Goal: Task Accomplishment & Management: Manage account settings

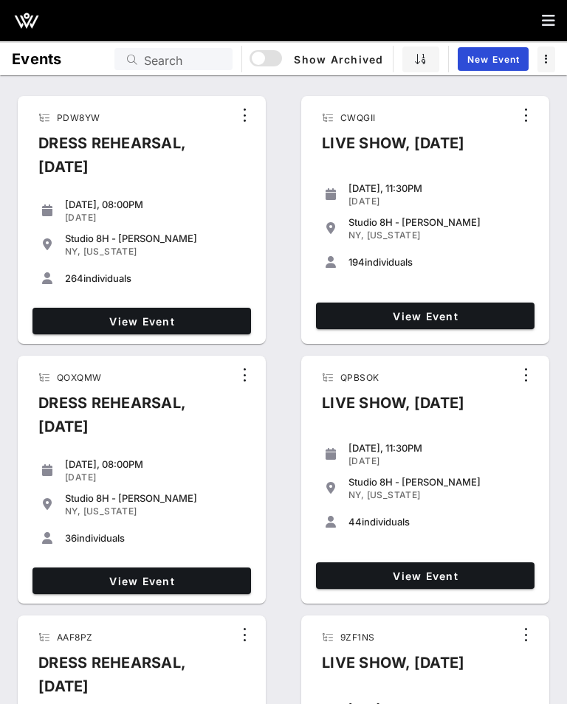
click at [384, 316] on span "View Event" at bounding box center [425, 316] width 207 height 13
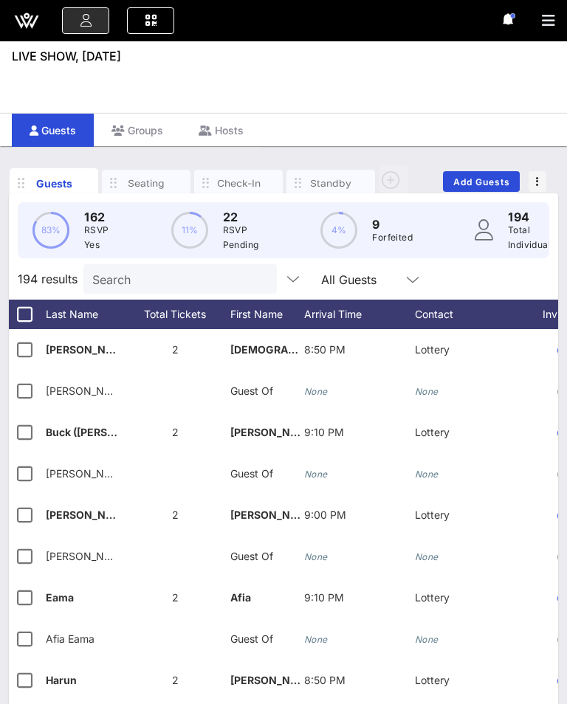
click at [238, 186] on div "Check-In" at bounding box center [238, 183] width 44 height 14
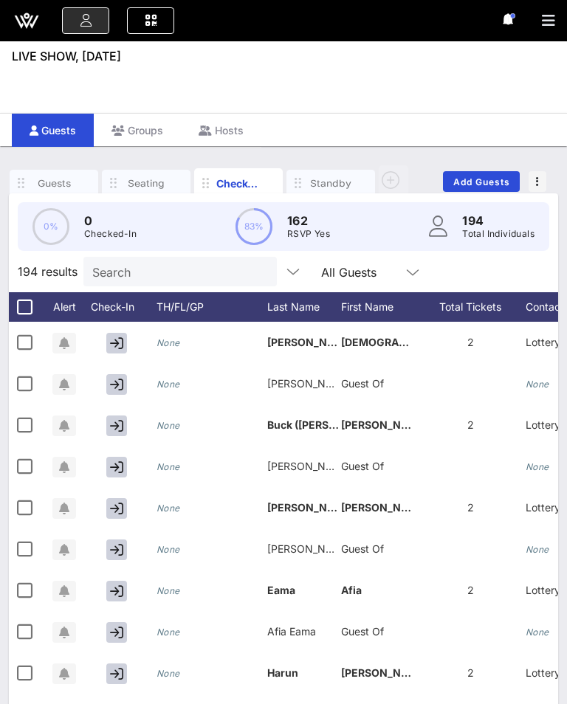
click at [231, 184] on div "Check-In" at bounding box center [238, 183] width 44 height 15
click at [382, 268] on input "text" at bounding box center [391, 271] width 18 height 19
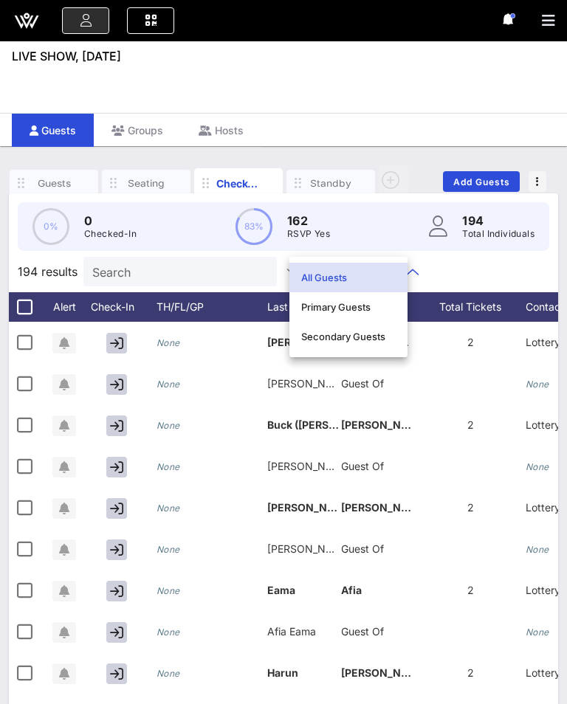
click at [383, 306] on div "Primary Guests" at bounding box center [348, 307] width 94 height 12
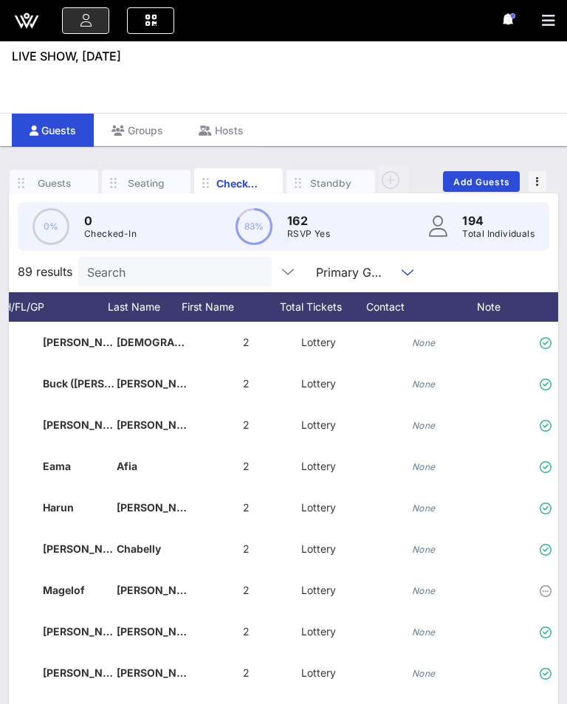
scroll to position [0, 260]
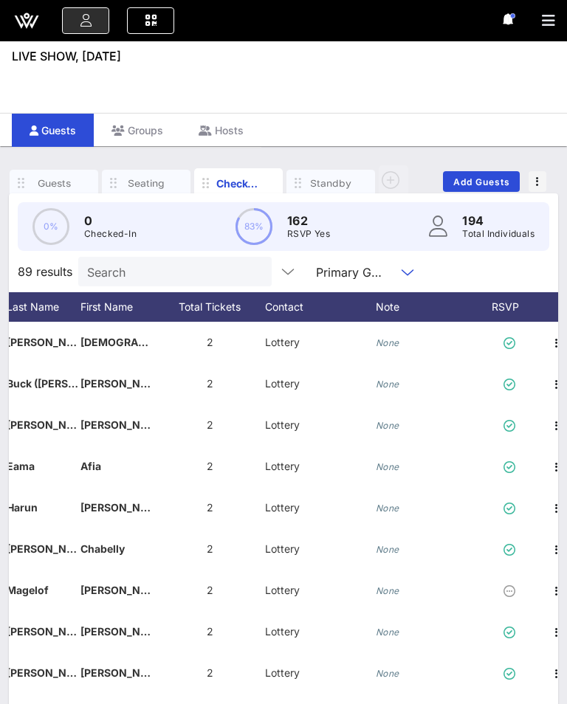
click at [511, 308] on div "RSVP" at bounding box center [512, 307] width 52 height 30
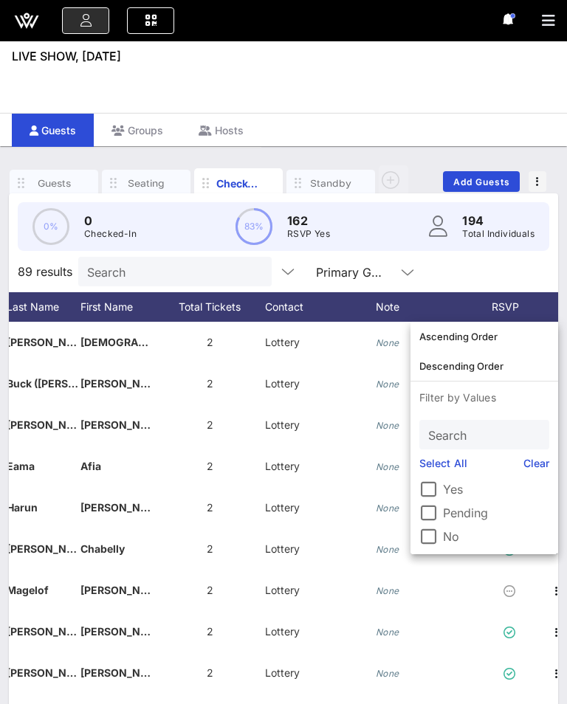
click at [449, 483] on label "Yes" at bounding box center [496, 489] width 106 height 15
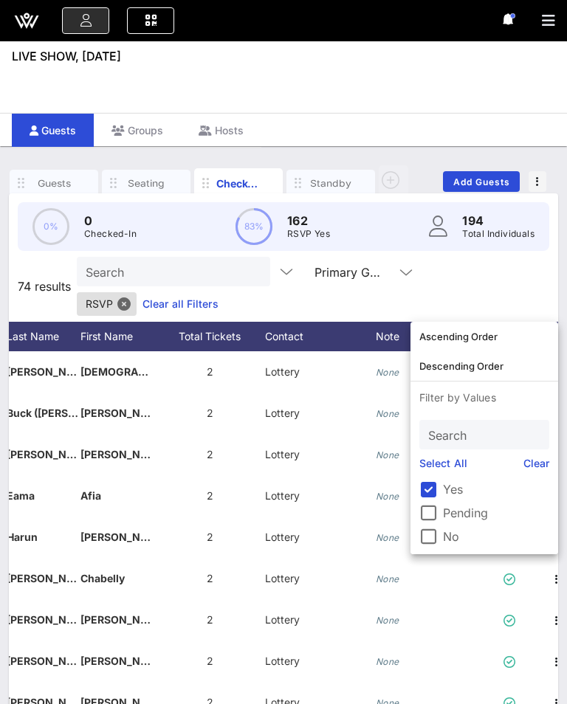
click at [499, 106] on div "Event Builder Guests Journeys Comms QR Scanner Team Settings LIVE SHOW, [DATE] …" at bounding box center [283, 404] width 567 height 809
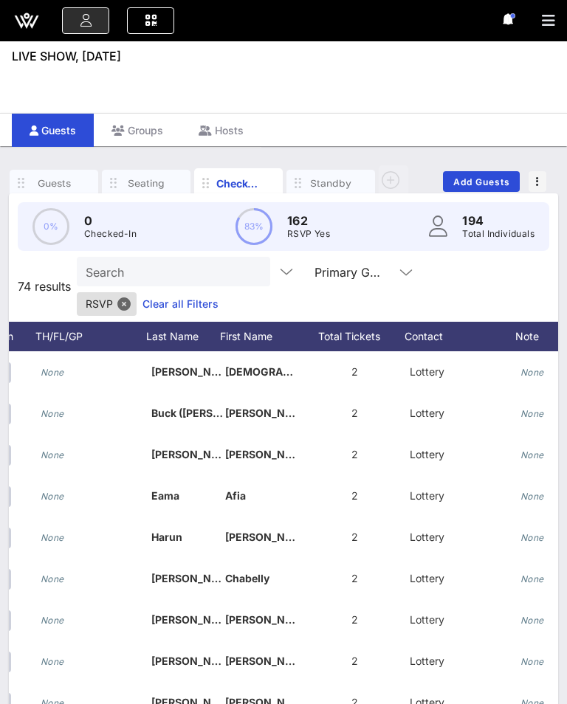
scroll to position [0, 100]
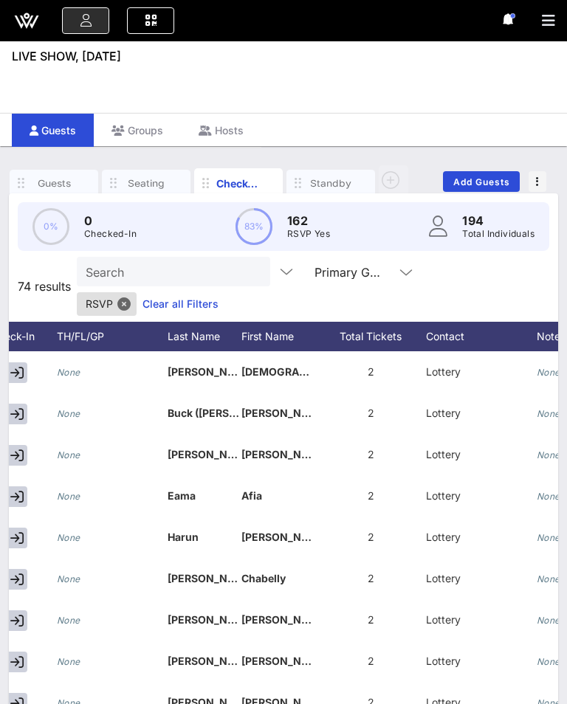
click at [206, 322] on div "Last Name" at bounding box center [205, 337] width 74 height 30
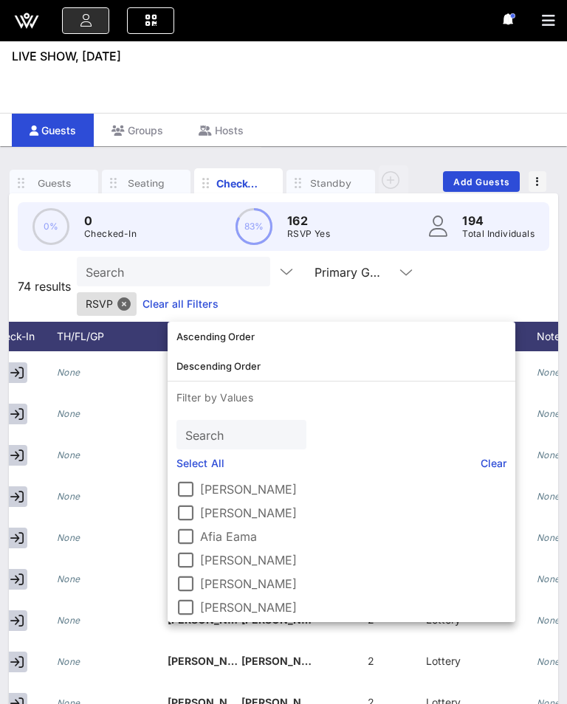
click at [227, 332] on icon at bounding box center [230, 336] width 9 height 9
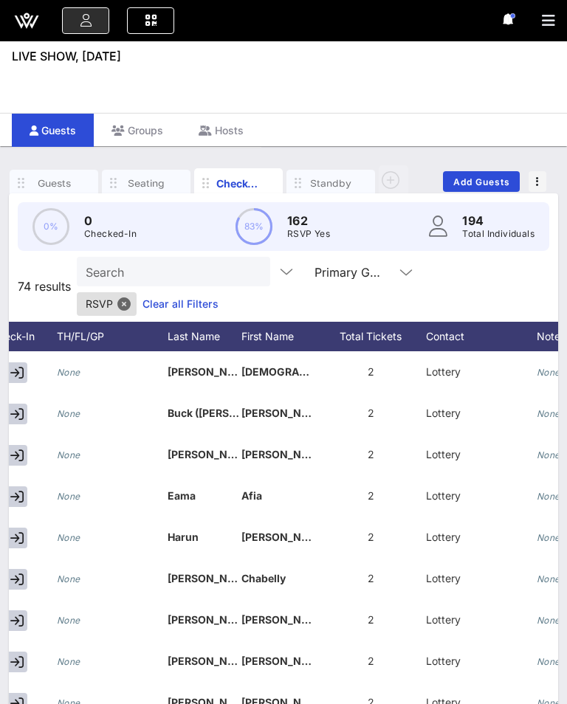
click at [232, 322] on div "Last Name" at bounding box center [205, 337] width 74 height 30
click at [229, 322] on div "Last Name" at bounding box center [205, 337] width 74 height 30
click at [223, 322] on div "Last Name" at bounding box center [205, 337] width 74 height 30
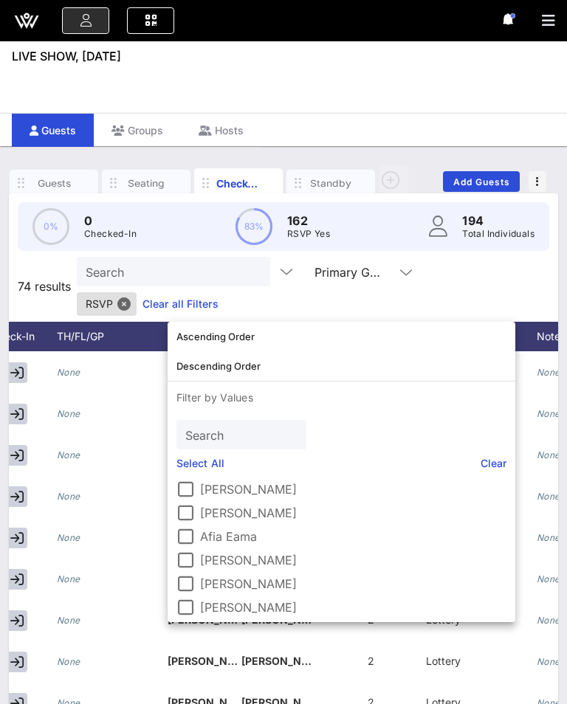
click at [236, 322] on div "Last Name" at bounding box center [205, 337] width 74 height 30
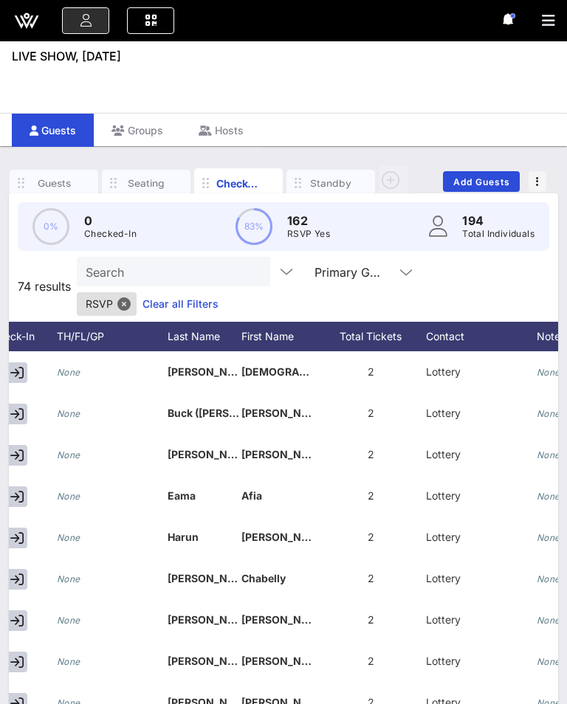
click at [235, 322] on div "Last Name" at bounding box center [205, 337] width 74 height 30
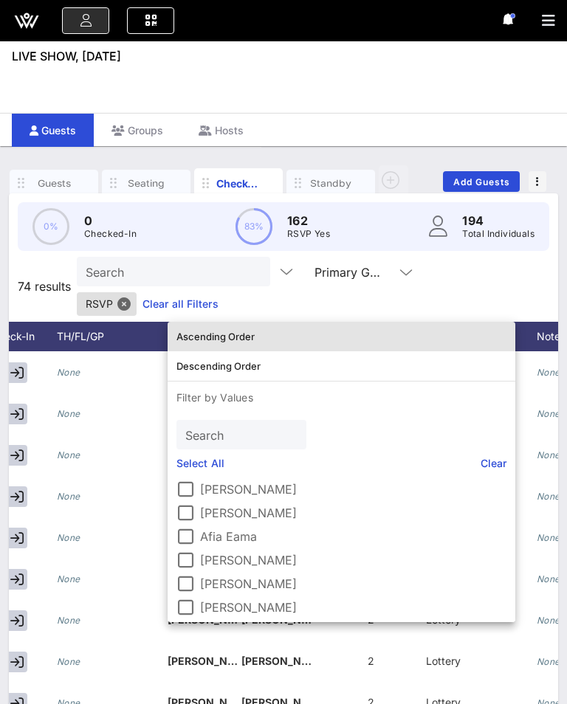
click at [246, 339] on div "Ascending Order" at bounding box center [341, 337] width 330 height 12
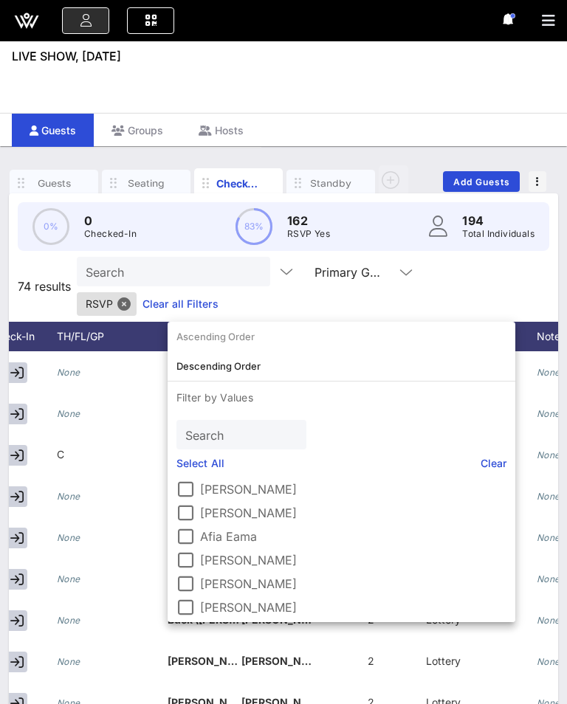
click at [449, 75] on div "Event Builder Guests Journeys Comms QR Scanner Team Settings LIVE SHOW, [DATE] …" at bounding box center [283, 404] width 567 height 809
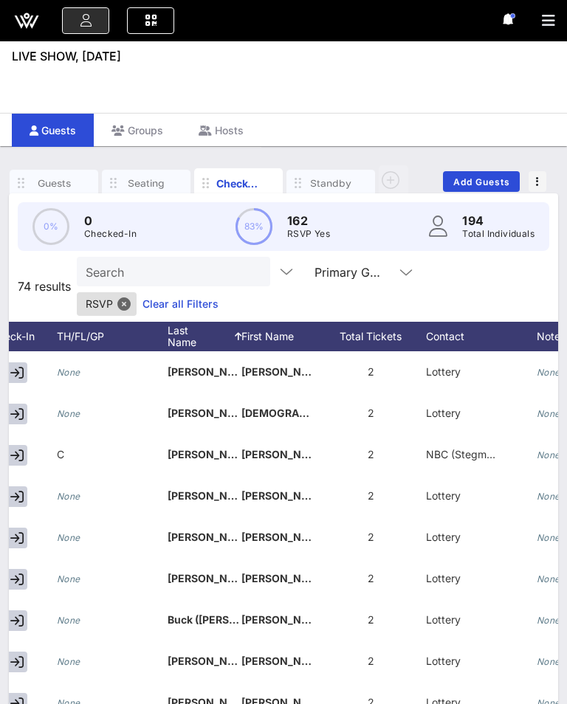
click at [178, 272] on input "Search" at bounding box center [172, 271] width 173 height 19
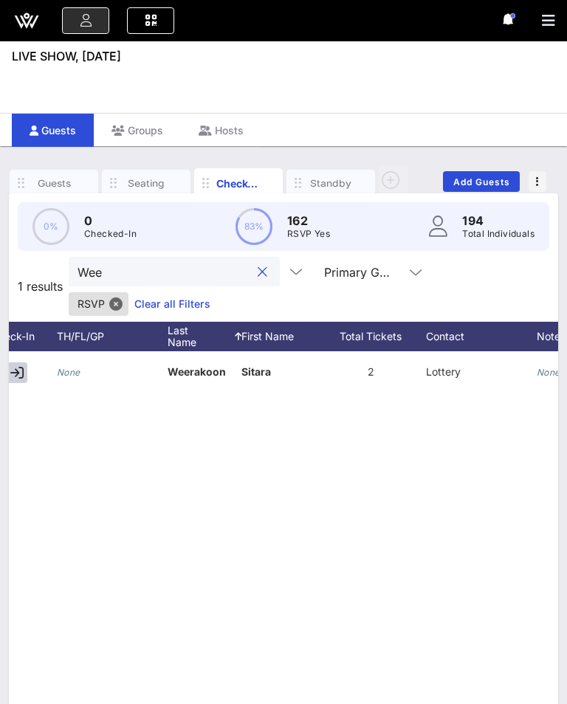
type input "Wee"
click at [6, 372] on div "Guests Seating Check-In Standby Add Guests 0% 0 Checked-In 83% 162 RSVP Yes 194…" at bounding box center [283, 477] width 567 height 663
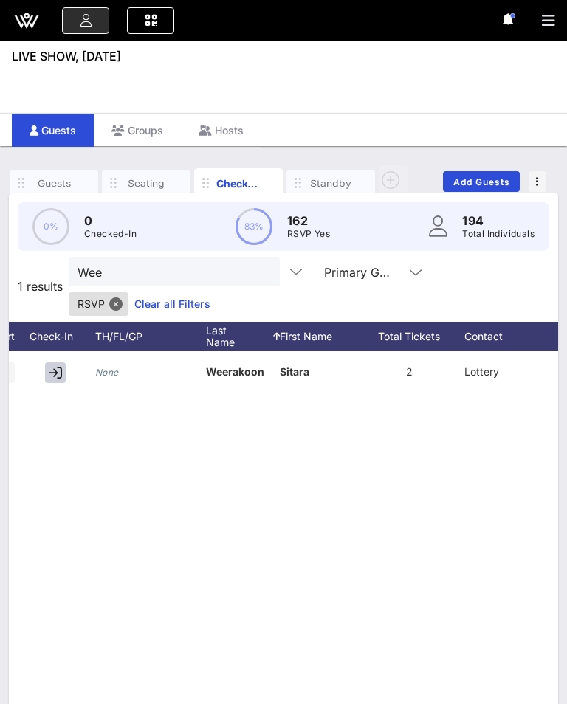
scroll to position [0, 60]
click at [55, 376] on icon "button" at bounding box center [56, 372] width 13 height 13
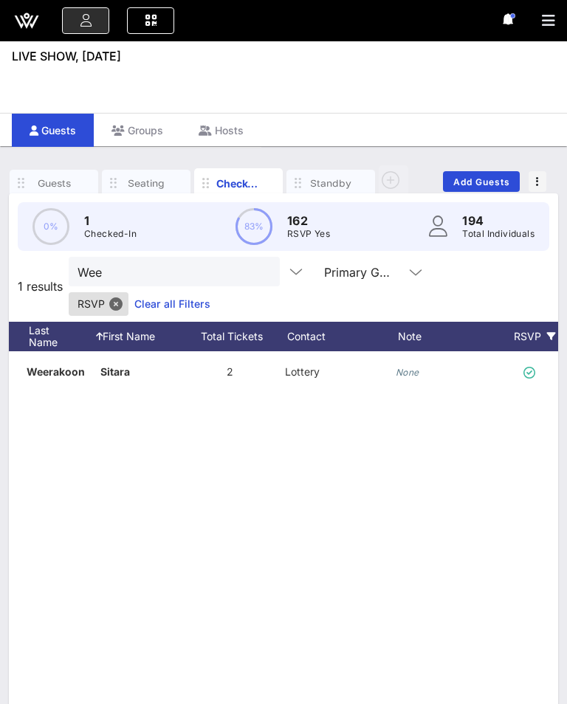
scroll to position [0, 246]
click at [418, 367] on div "None" at bounding box center [445, 380] width 111 height 58
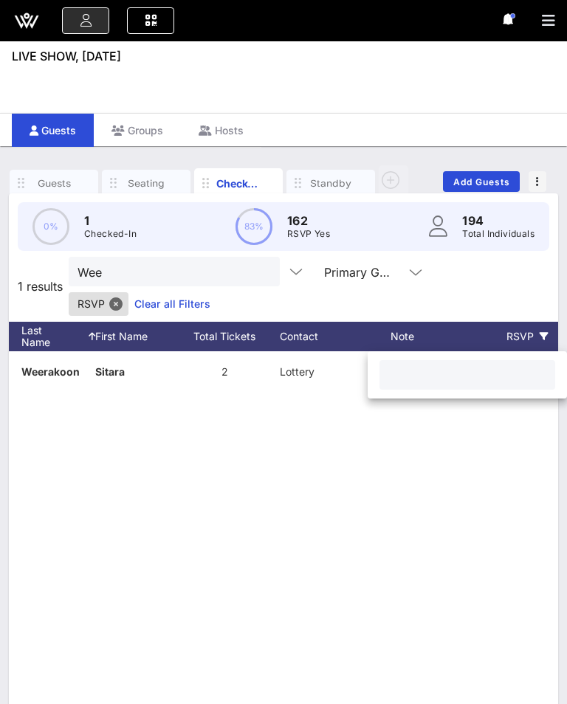
click at [425, 377] on input "text" at bounding box center [467, 374] width 158 height 19
type input "8"
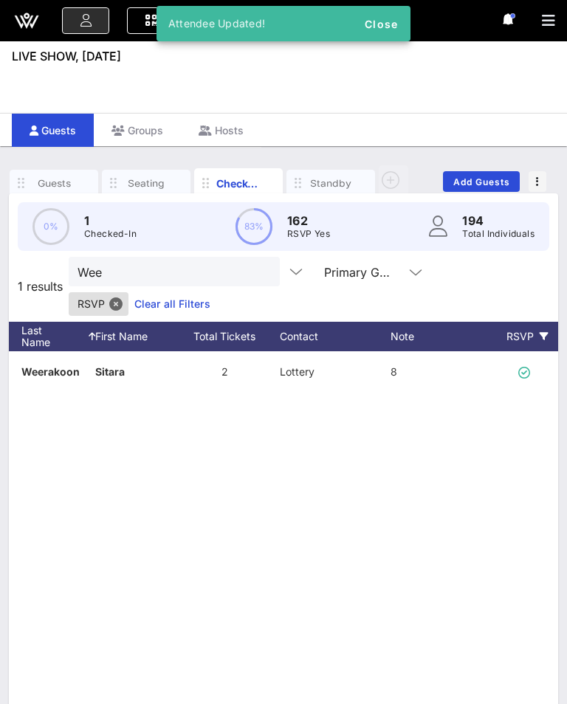
click at [258, 274] on button "clear icon" at bounding box center [263, 272] width 10 height 15
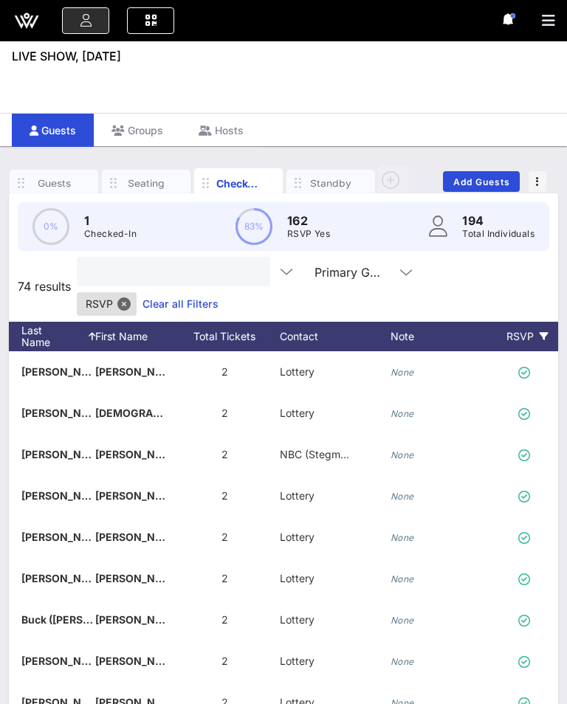
click at [146, 272] on input "text" at bounding box center [172, 271] width 173 height 19
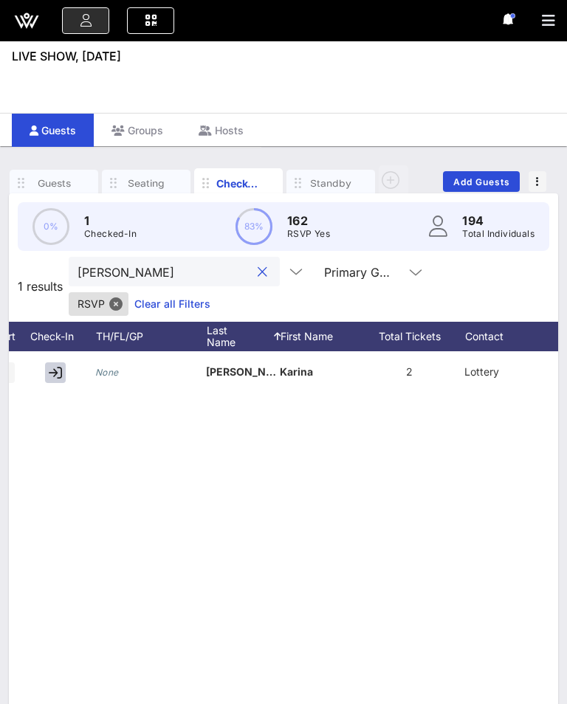
scroll to position [0, 61]
type input "[PERSON_NAME]"
click at [52, 364] on button "button" at bounding box center [56, 372] width 21 height 21
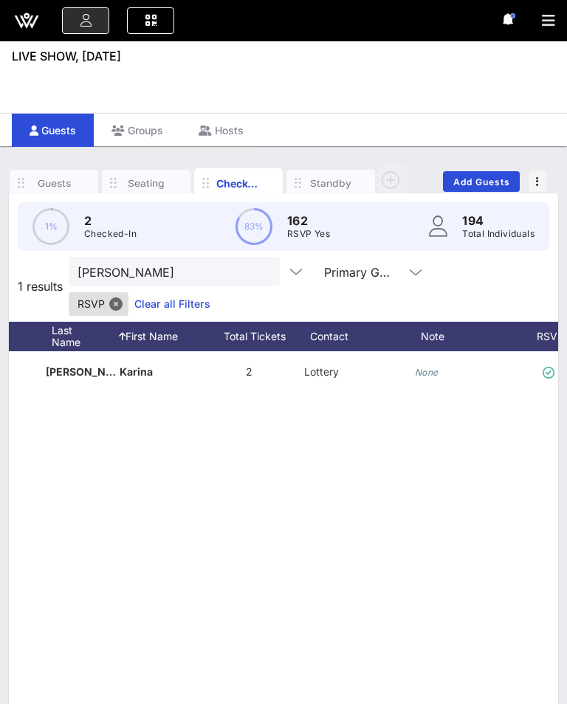
scroll to position [0, 221]
click at [444, 373] on div "None" at bounding box center [470, 380] width 111 height 58
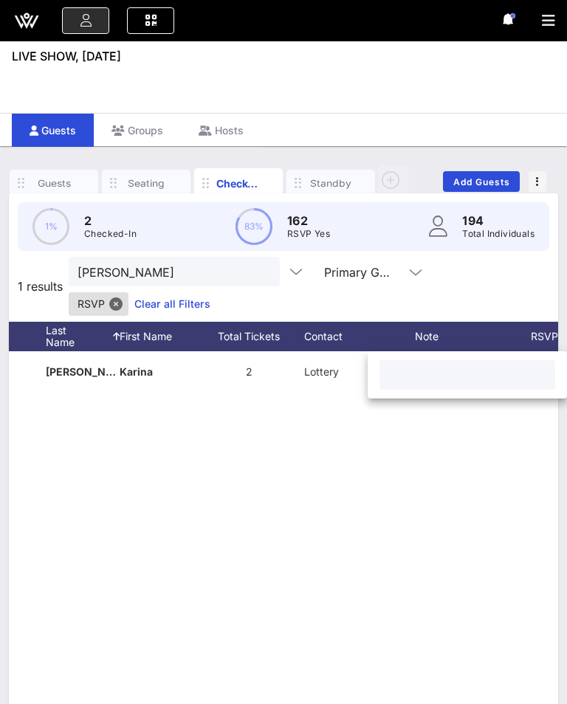
click at [452, 362] on div at bounding box center [467, 375] width 158 height 30
click at [452, 368] on input "text" at bounding box center [467, 374] width 158 height 19
type input "8"
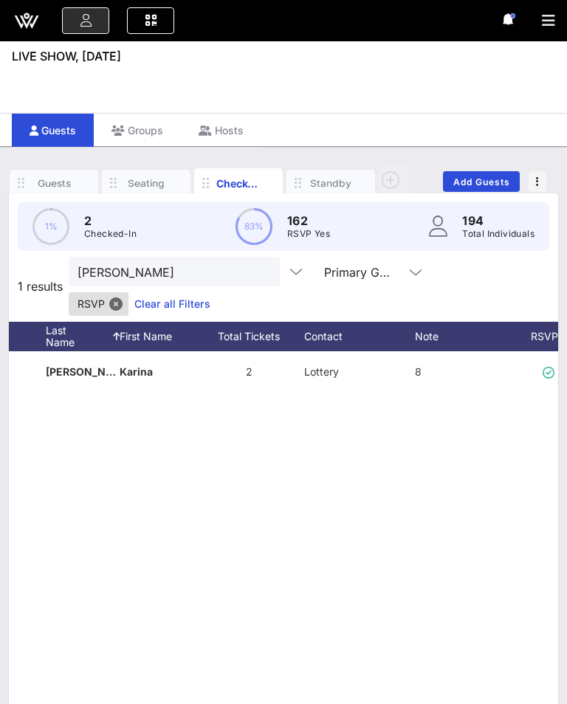
click at [258, 275] on button "clear icon" at bounding box center [263, 272] width 10 height 15
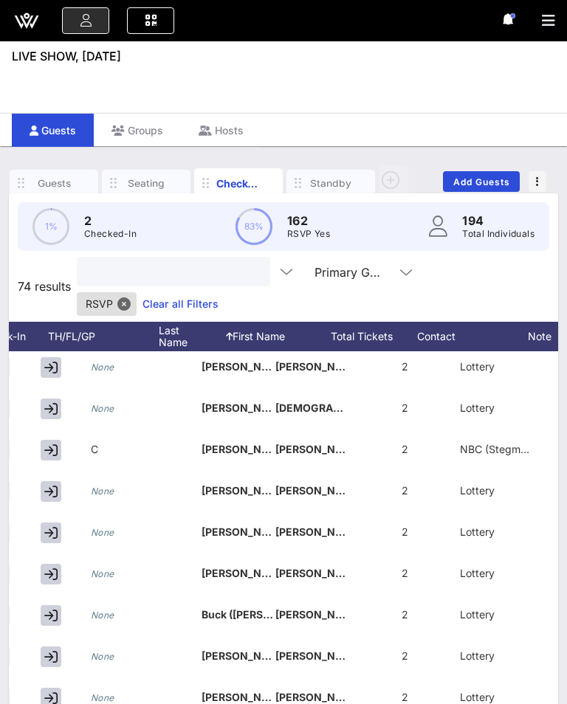
scroll to position [0, 66]
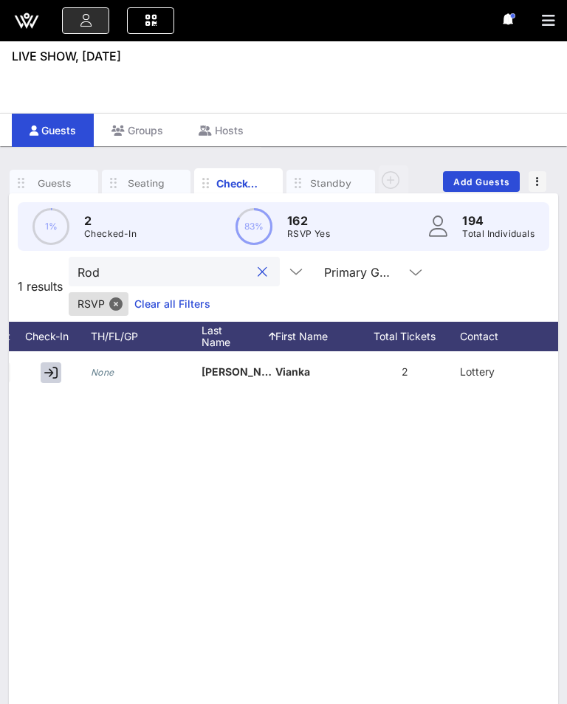
type input "Rod"
click at [58, 370] on button "button" at bounding box center [51, 372] width 21 height 21
click at [258, 265] on button "clear icon" at bounding box center [263, 272] width 10 height 15
type input "Lanc"
click at [34, 381] on div at bounding box center [54, 371] width 74 height 41
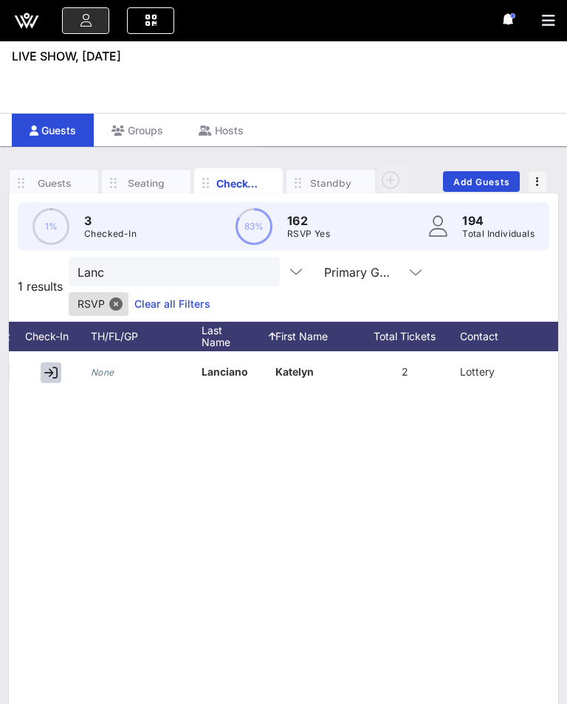
click at [41, 363] on button "button" at bounding box center [51, 372] width 21 height 21
click at [258, 265] on button "clear icon" at bounding box center [263, 272] width 10 height 15
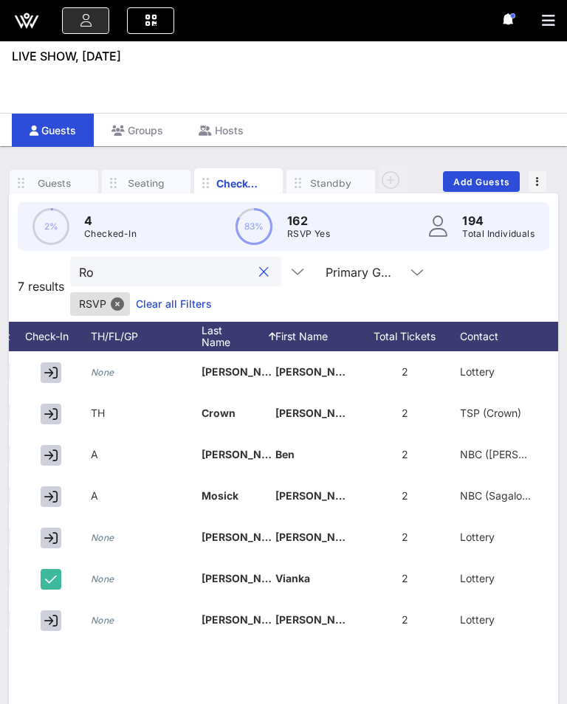
type input "R"
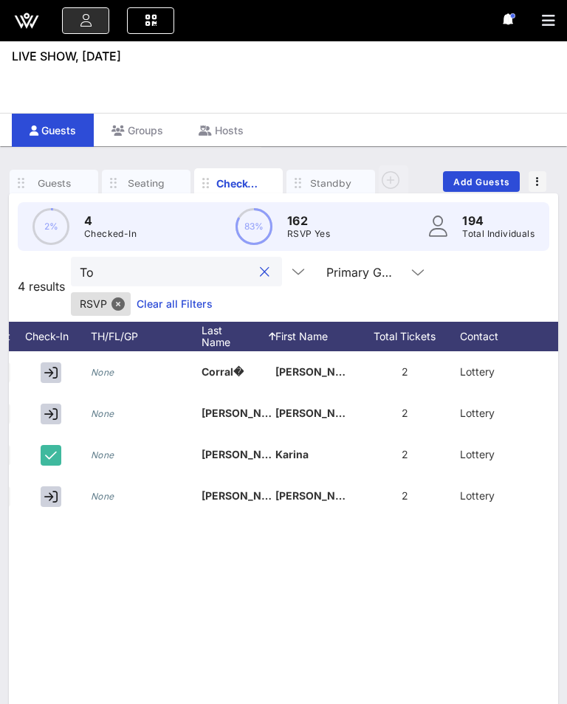
type input "T"
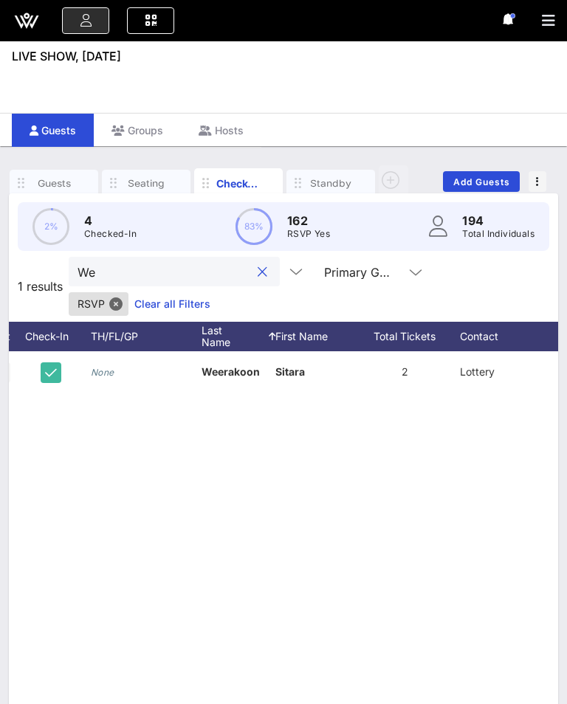
type input "W"
type input "Saree"
click at [50, 366] on icon "button" at bounding box center [50, 372] width 13 height 13
click at [226, 272] on input "Saree" at bounding box center [163, 271] width 173 height 19
click at [258, 274] on button "clear icon" at bounding box center [263, 272] width 10 height 15
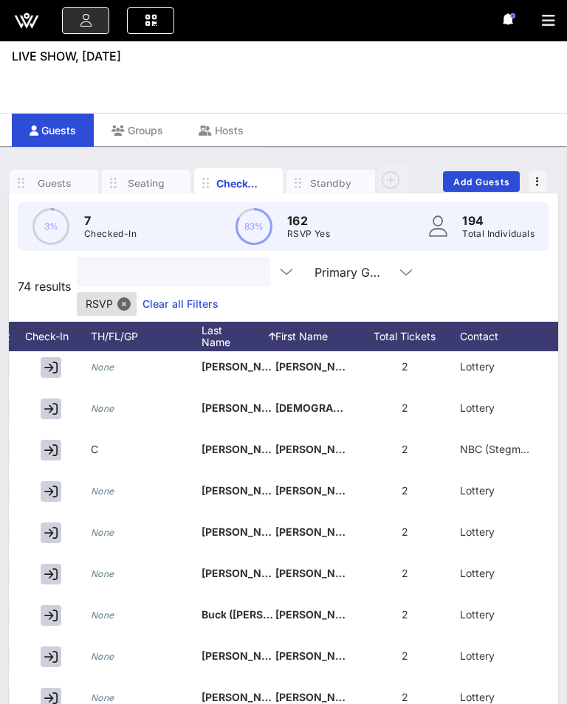
click at [53, 402] on icon "button" at bounding box center [50, 408] width 13 height 13
click at [109, 269] on input "Search" at bounding box center [172, 271] width 173 height 19
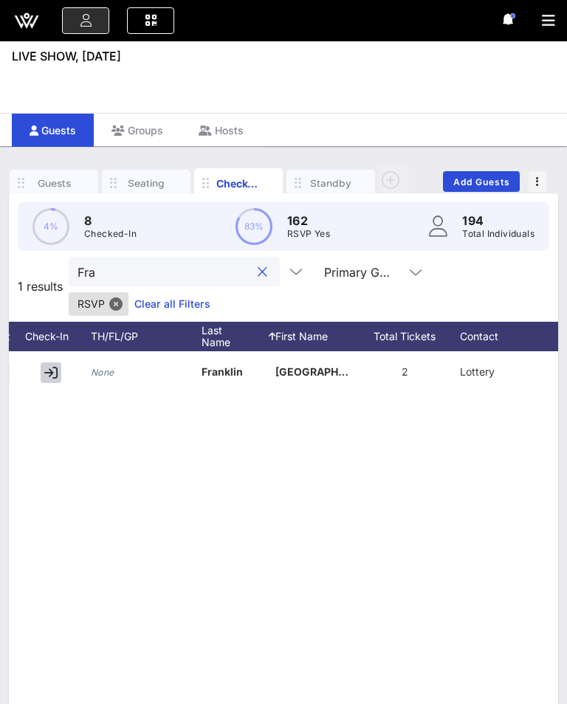
type input "Fra"
click at [47, 367] on icon "button" at bounding box center [50, 372] width 13 height 13
click at [249, 267] on div "Fra" at bounding box center [174, 272] width 211 height 30
click at [258, 277] on button "clear icon" at bounding box center [263, 272] width 10 height 15
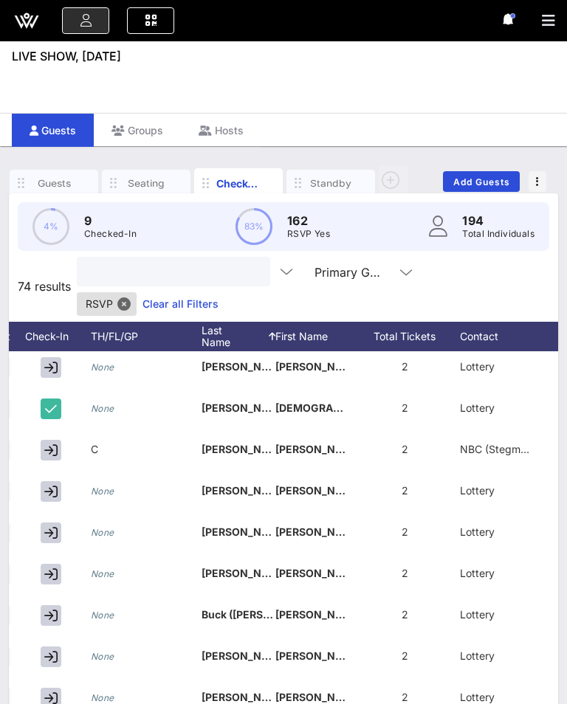
click at [222, 266] on input "text" at bounding box center [172, 271] width 173 height 19
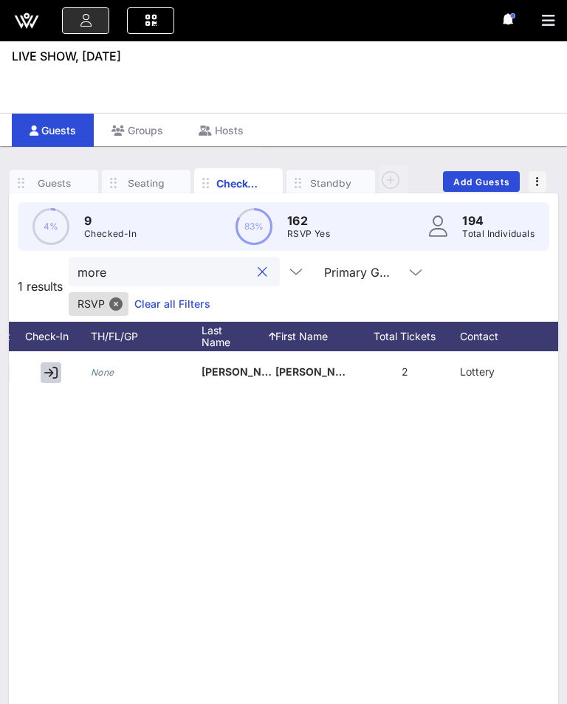
type input "more"
click at [46, 373] on icon "button" at bounding box center [50, 372] width 13 height 13
click at [258, 275] on button "clear icon" at bounding box center [263, 272] width 10 height 15
type input "[PERSON_NAME]"
click at [41, 370] on button "button" at bounding box center [51, 372] width 21 height 21
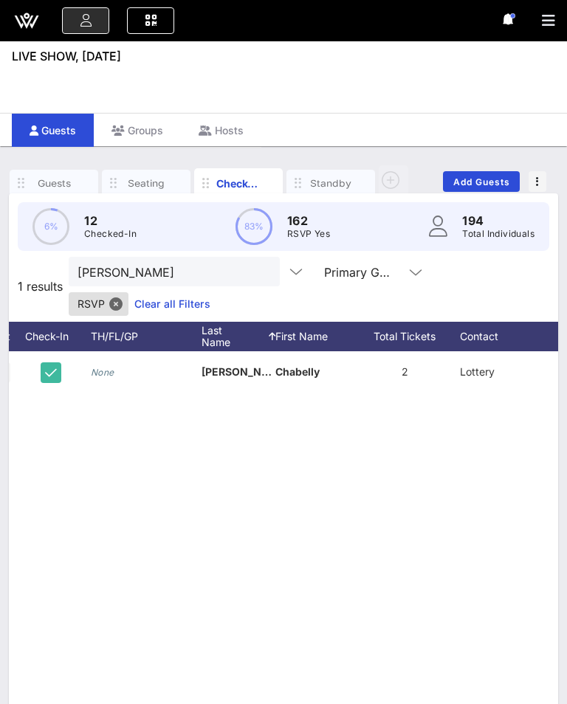
scroll to position [0, 169]
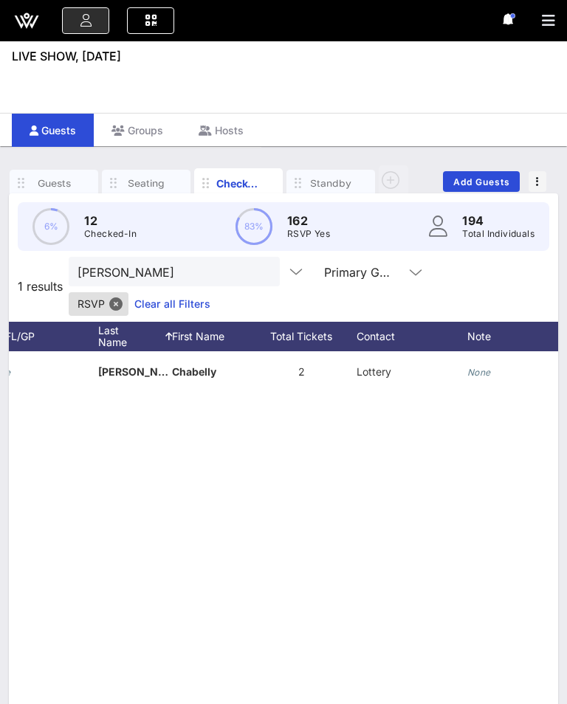
click at [476, 361] on div "None" at bounding box center [479, 371] width 24 height 41
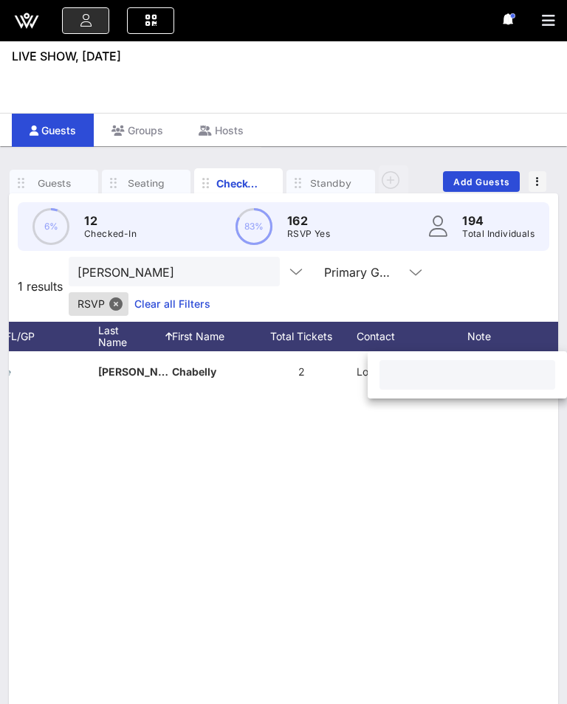
click at [484, 370] on input "text" at bounding box center [467, 374] width 158 height 19
type input "8"
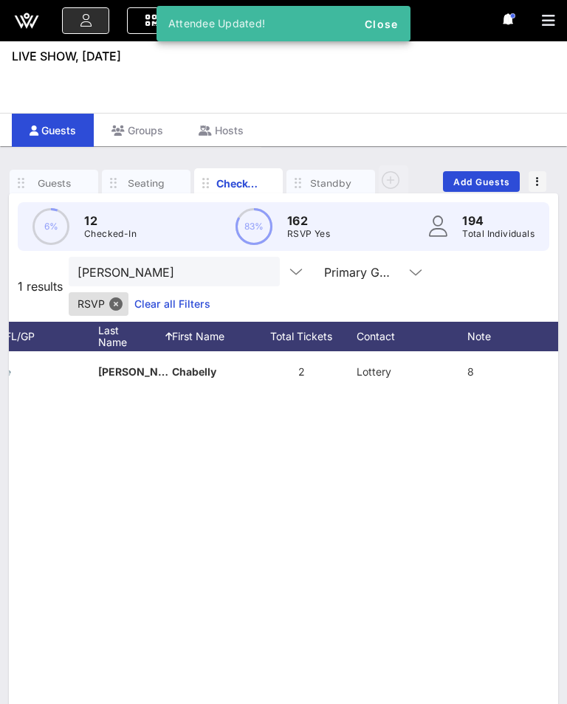
click at [258, 266] on button "clear icon" at bounding box center [263, 272] width 10 height 15
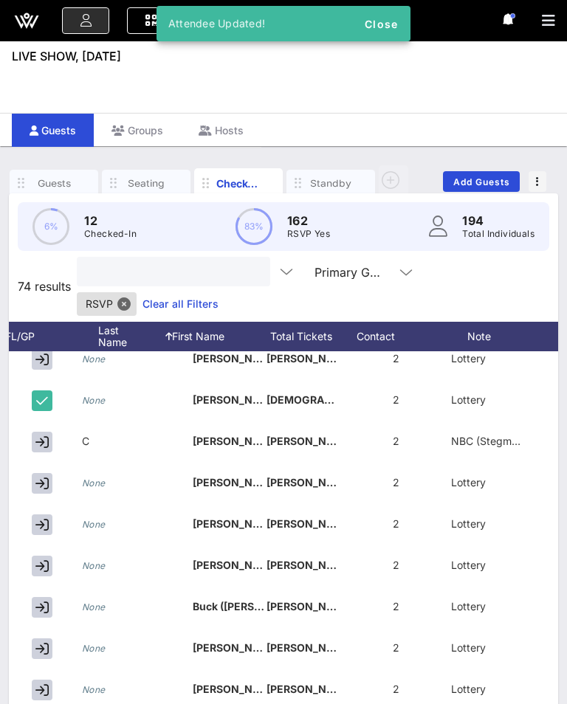
scroll to position [13, 75]
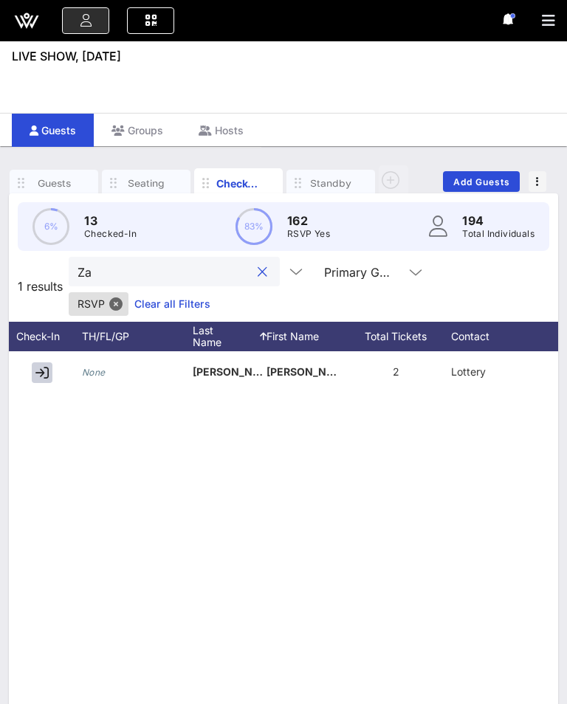
type input "Za"
click at [44, 377] on div at bounding box center [45, 371] width 74 height 41
click at [38, 367] on button "button" at bounding box center [42, 372] width 21 height 21
click at [258, 266] on button "clear icon" at bounding box center [263, 272] width 10 height 15
type input "[PERSON_NAME]"
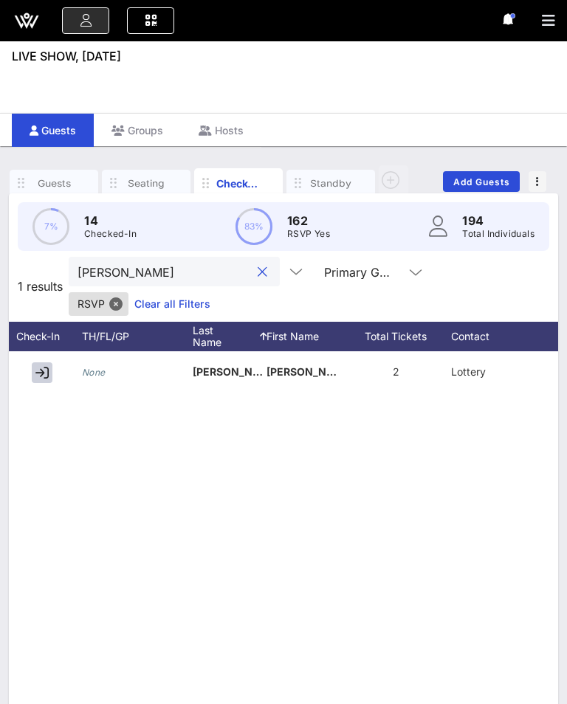
click at [32, 378] on div at bounding box center [45, 371] width 74 height 41
click at [44, 369] on button "button" at bounding box center [42, 372] width 21 height 21
click at [258, 275] on button "clear icon" at bounding box center [263, 272] width 10 height 15
type input "Jenn"
click at [38, 381] on div "None [PERSON_NAME] [PERSON_NAME] 2 Lottery None" at bounding box center [283, 572] width 549 height 443
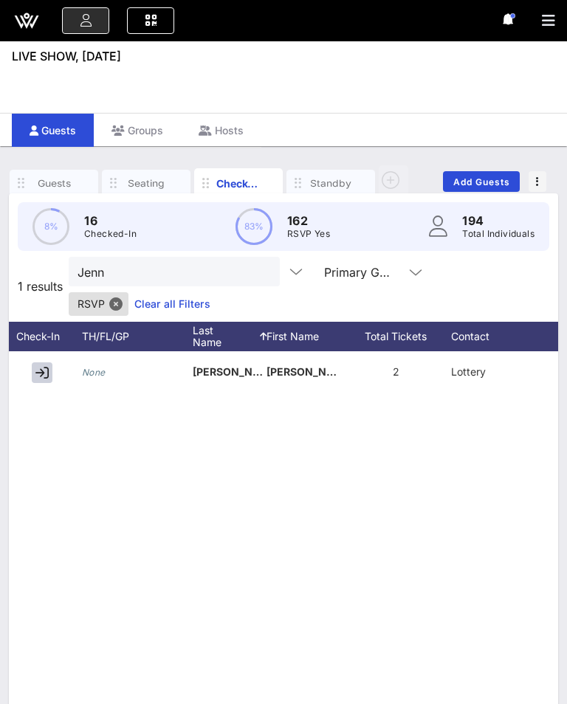
click at [41, 368] on button "button" at bounding box center [42, 372] width 21 height 21
click at [226, 275] on input "Jenn" at bounding box center [163, 271] width 173 height 19
click at [258, 271] on button "clear icon" at bounding box center [263, 272] width 10 height 15
type input "nata"
click at [45, 386] on div "None [PERSON_NAME]-P�rez [PERSON_NAME] 3 Lottery None" at bounding box center [283, 572] width 549 height 443
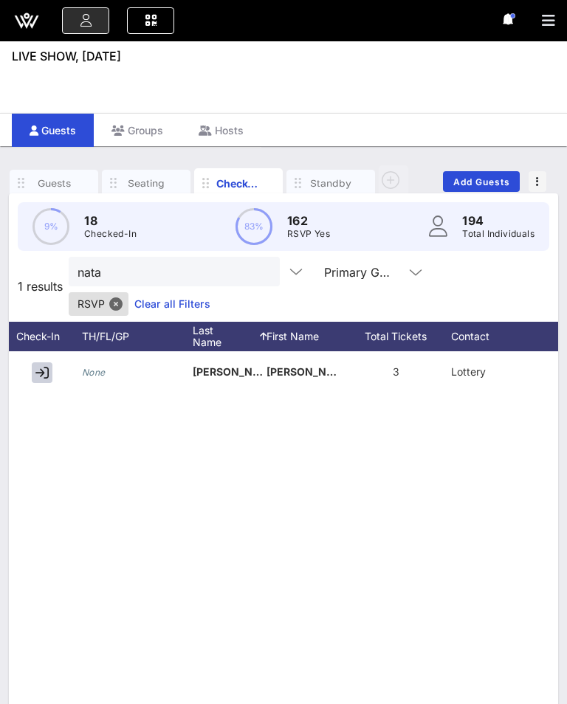
click at [41, 392] on div "None [PERSON_NAME]-P�rez [PERSON_NAME] 3 Lottery None" at bounding box center [283, 572] width 549 height 443
click at [30, 377] on div at bounding box center [45, 371] width 74 height 41
click at [39, 367] on button "button" at bounding box center [42, 372] width 21 height 21
click at [258, 273] on button "clear icon" at bounding box center [263, 272] width 10 height 15
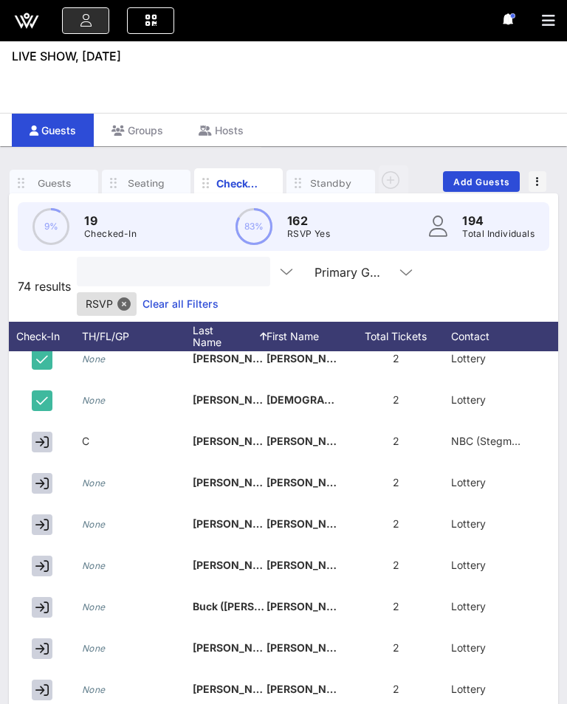
click at [179, 274] on input "text" at bounding box center [172, 271] width 173 height 19
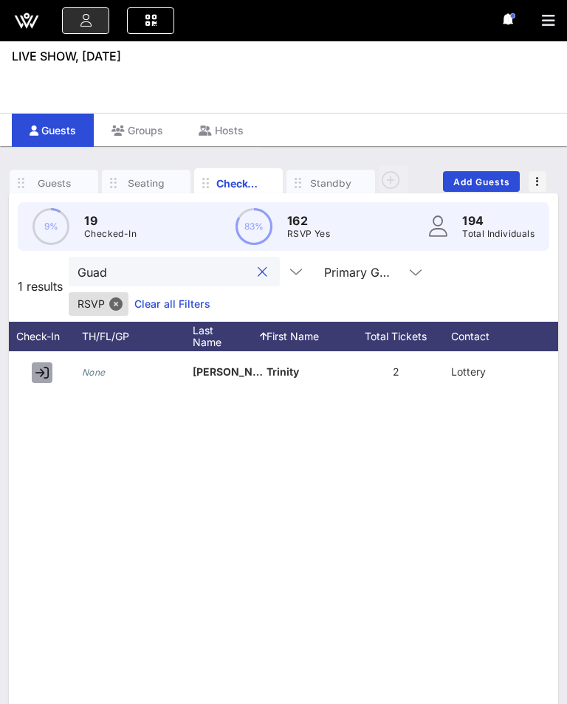
type input "Guad"
click at [36, 368] on button "button" at bounding box center [42, 372] width 21 height 21
click at [258, 274] on button "clear icon" at bounding box center [263, 272] width 10 height 15
type input "[PERSON_NAME]"
click at [32, 367] on button "button" at bounding box center [42, 372] width 21 height 21
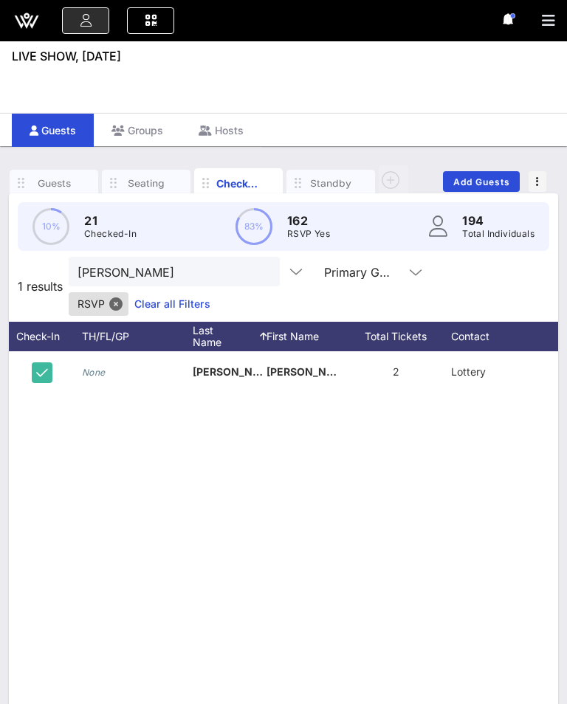
click at [245, 262] on div "[PERSON_NAME]" at bounding box center [174, 272] width 211 height 30
click at [227, 264] on input "[PERSON_NAME]" at bounding box center [163, 271] width 173 height 19
click at [258, 266] on button "clear icon" at bounding box center [263, 272] width 10 height 15
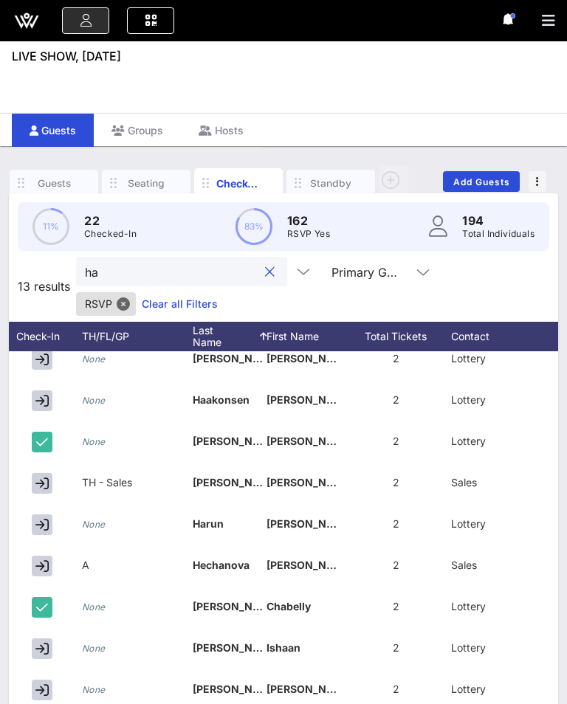
type input "h"
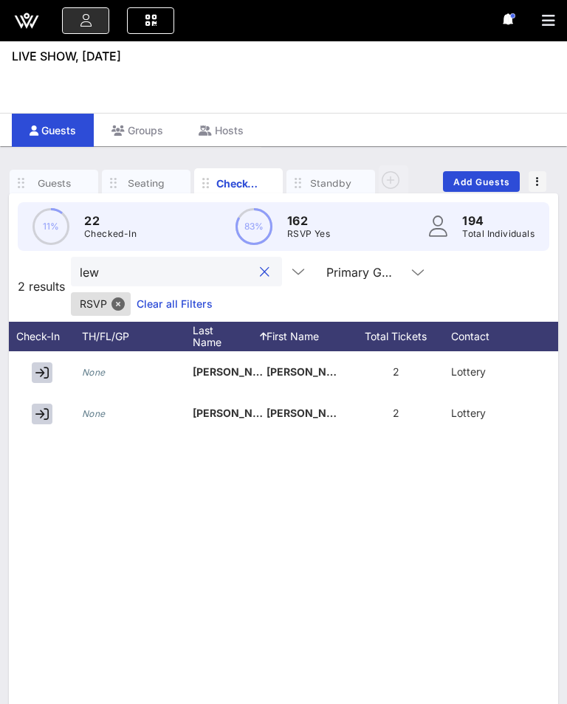
scroll to position [0, 75]
type input "[PERSON_NAME]"
click at [42, 371] on icon "button" at bounding box center [41, 372] width 13 height 13
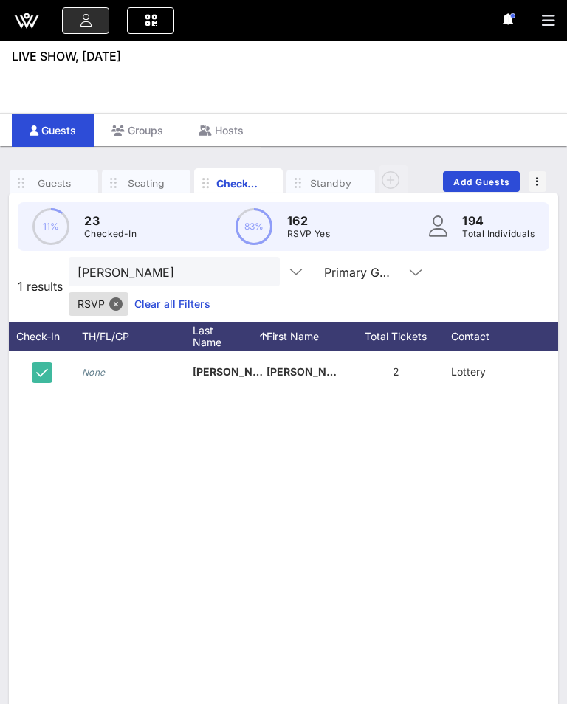
click at [258, 273] on button "clear icon" at bounding box center [263, 272] width 10 height 15
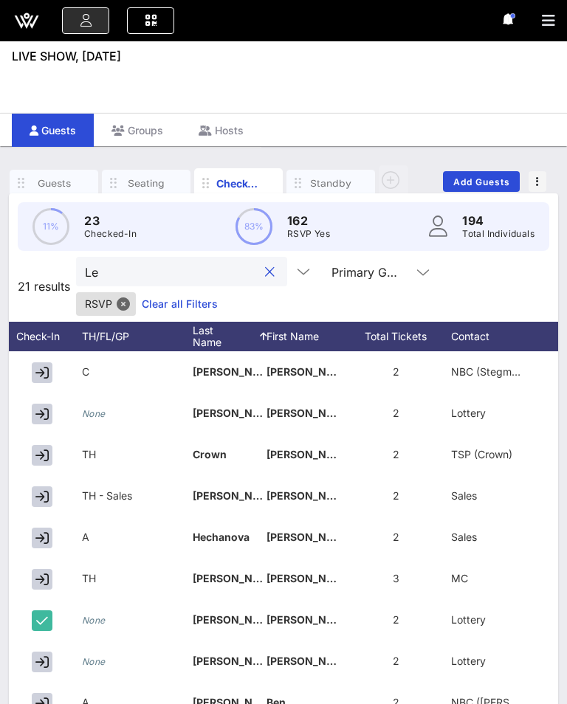
type input "L"
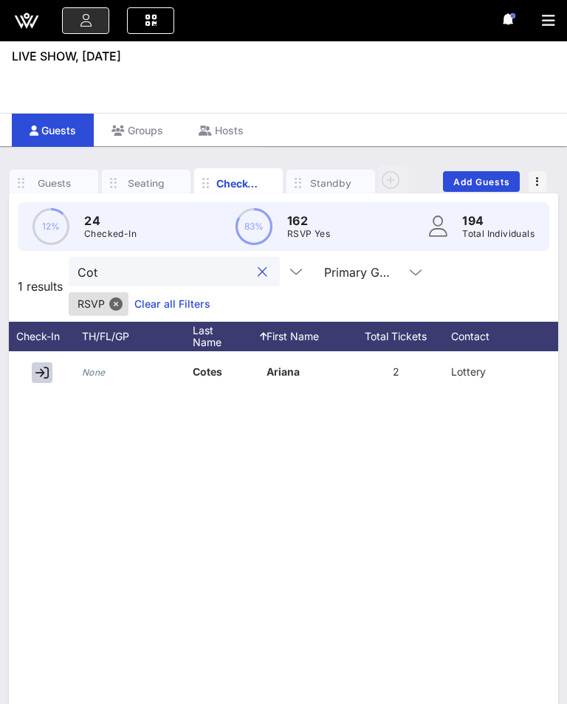
type input "Cot"
click at [51, 375] on button "button" at bounding box center [42, 372] width 21 height 21
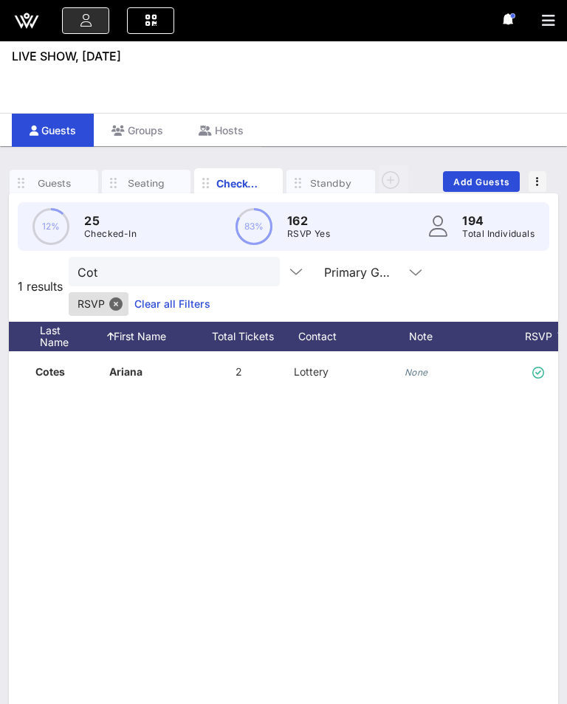
scroll to position [0, 237]
click at [421, 379] on div "None" at bounding box center [411, 371] width 24 height 41
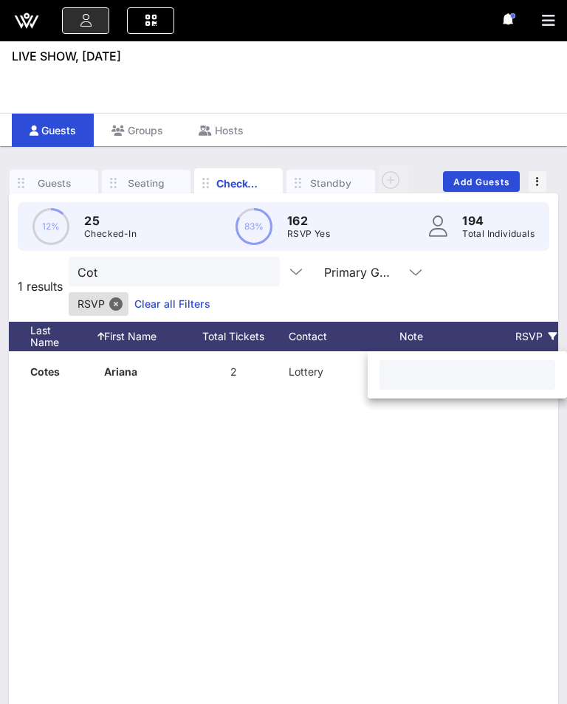
click at [460, 381] on input "text" at bounding box center [467, 374] width 158 height 19
type input "TH HALL"
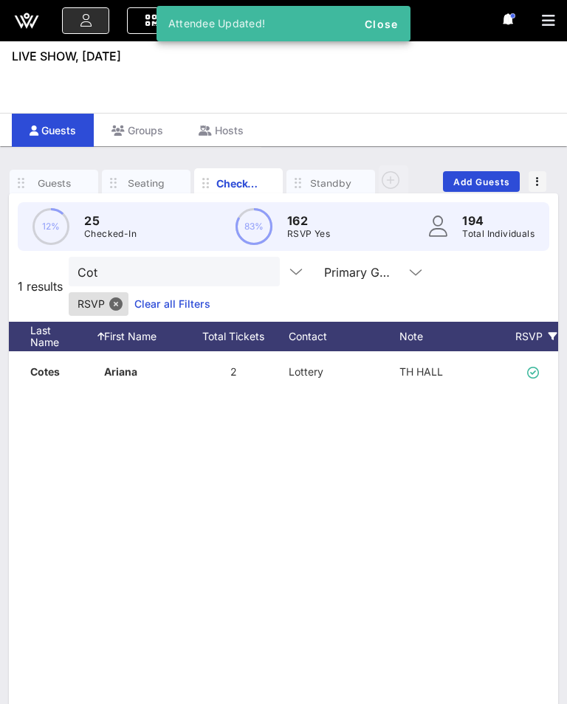
click at [383, 420] on div "None Cotes Ariana 2 Lottery TH HALL" at bounding box center [283, 572] width 549 height 443
click at [258, 266] on button "clear icon" at bounding box center [263, 272] width 10 height 15
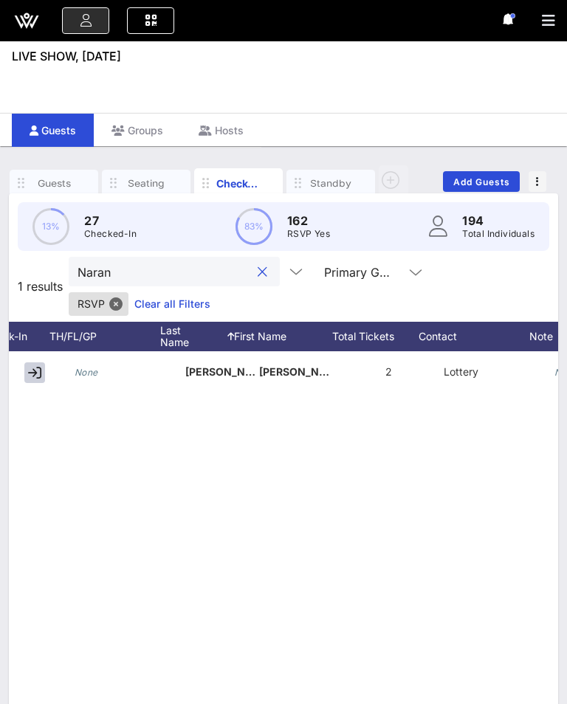
scroll to position [0, 54]
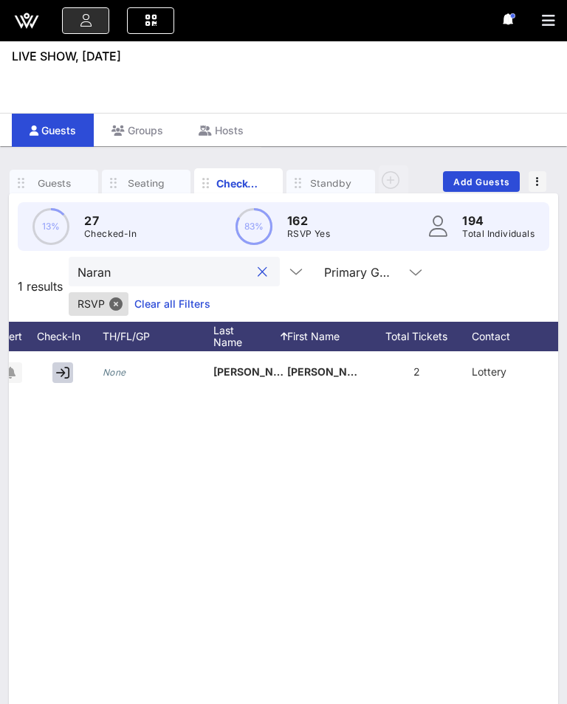
type input "Naran"
click at [62, 367] on icon "button" at bounding box center [62, 372] width 13 height 13
click at [258, 268] on button "clear icon" at bounding box center [263, 272] width 10 height 15
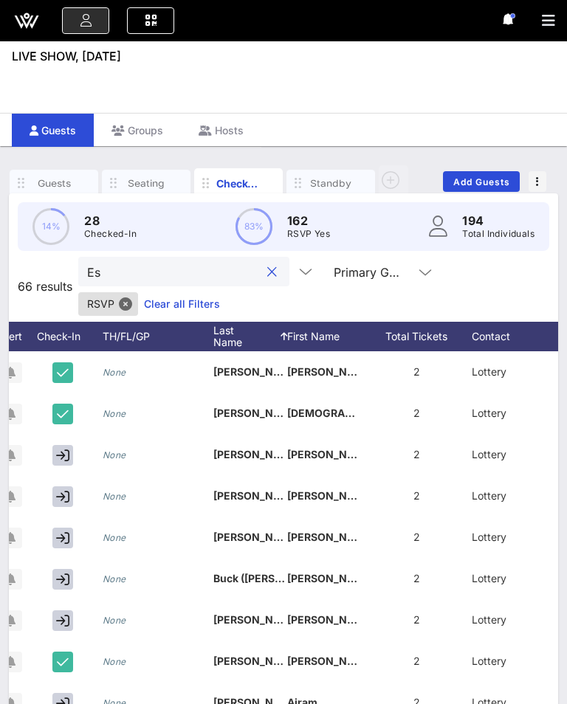
type input "E"
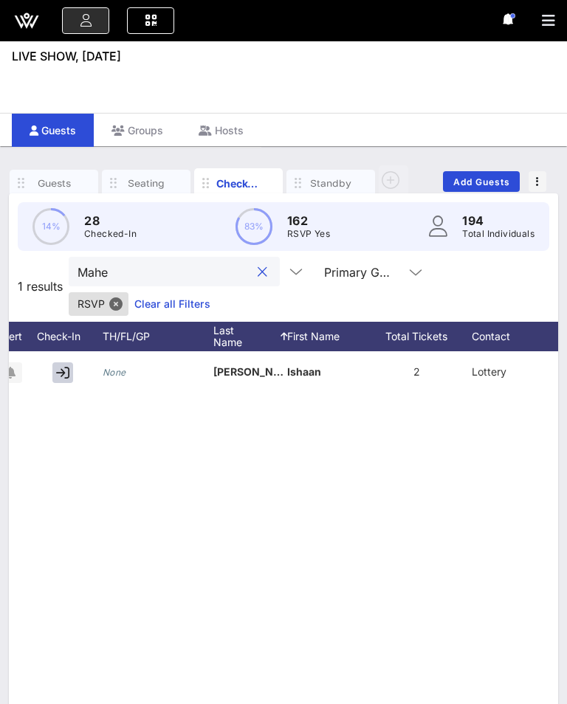
type input "Mahe"
click at [52, 369] on button "button" at bounding box center [62, 372] width 21 height 21
click at [250, 265] on div at bounding box center [260, 272] width 21 height 18
click at [258, 265] on button "clear icon" at bounding box center [263, 272] width 10 height 15
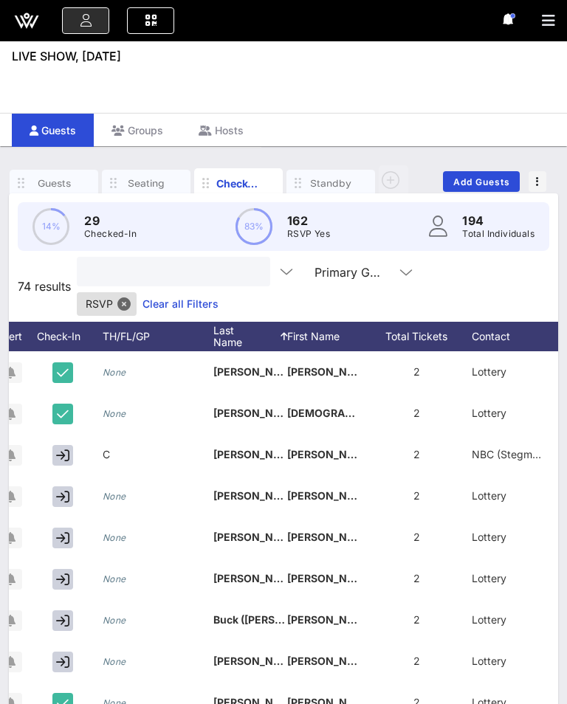
click at [241, 264] on div at bounding box center [173, 272] width 193 height 30
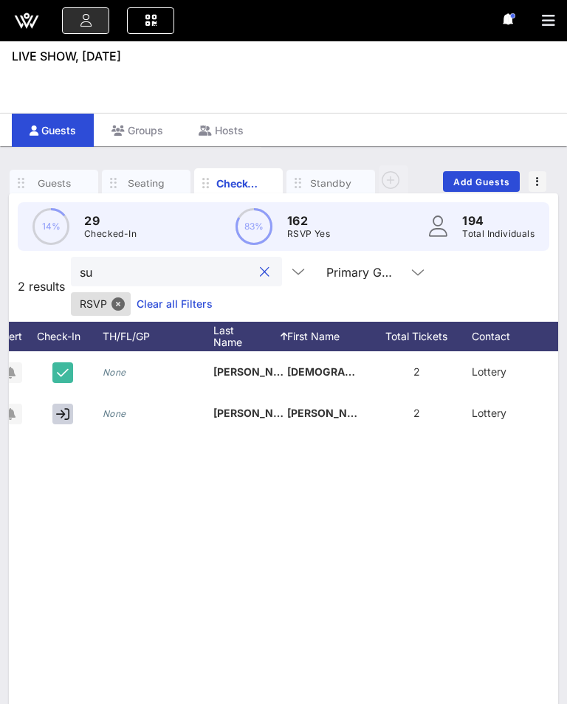
type input "s"
type input "dur"
click at [71, 367] on button "button" at bounding box center [62, 372] width 21 height 21
click at [258, 277] on button "clear icon" at bounding box center [263, 272] width 10 height 15
type input "[PERSON_NAME]"
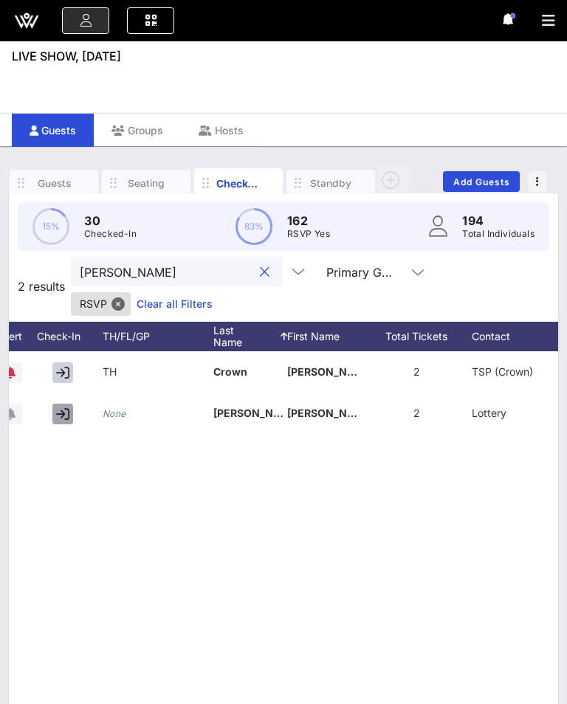
click at [55, 411] on button "button" at bounding box center [62, 414] width 21 height 21
click at [229, 260] on div "[PERSON_NAME]" at bounding box center [166, 272] width 173 height 30
click at [260, 267] on button "clear icon" at bounding box center [265, 272] width 10 height 15
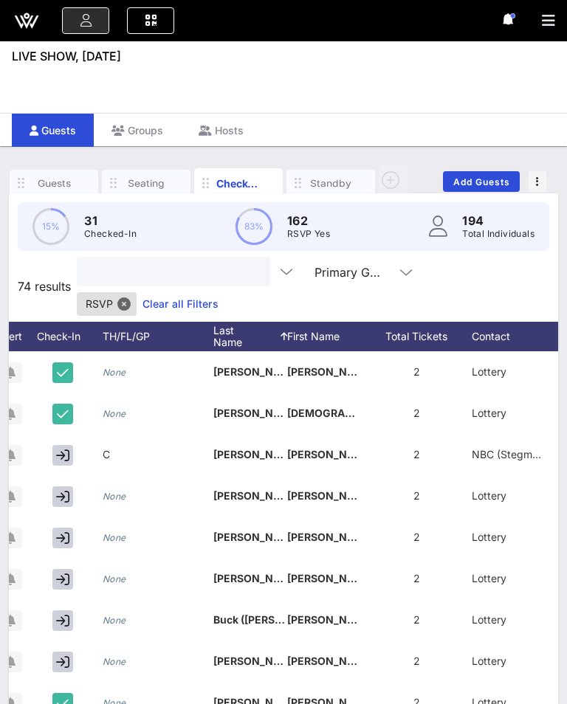
click at [245, 267] on div at bounding box center [173, 272] width 193 height 30
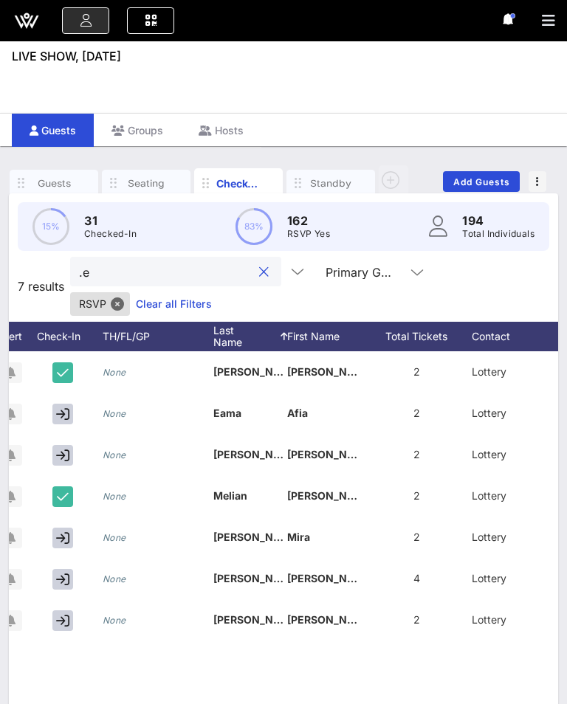
type input "."
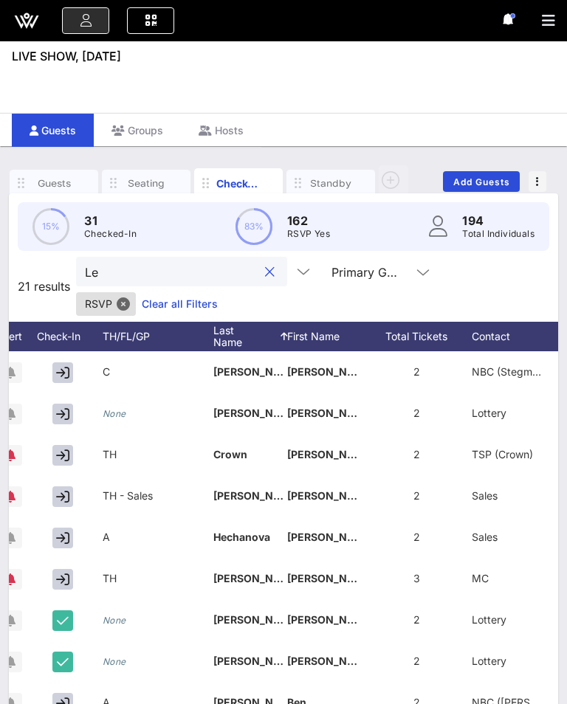
type input "L"
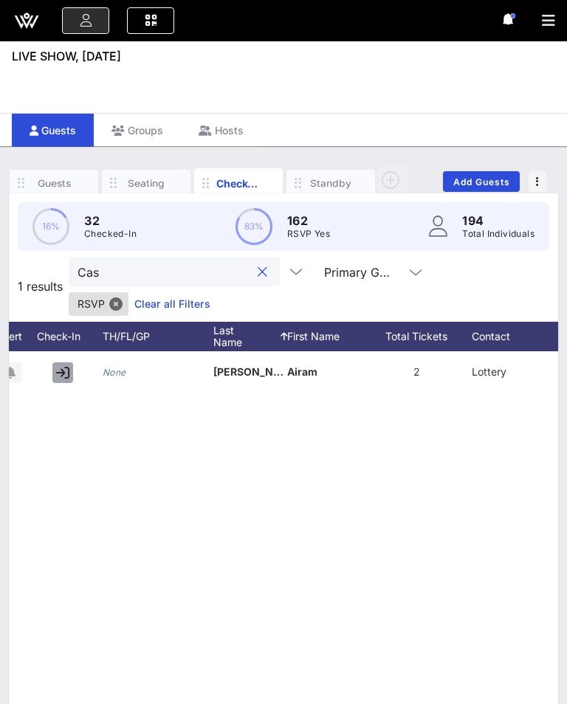
type input "Cas"
click at [67, 379] on icon "button" at bounding box center [62, 372] width 13 height 13
click at [258, 268] on button "clear icon" at bounding box center [263, 272] width 10 height 15
type input "Cald"
click at [65, 351] on div "Check-In" at bounding box center [66, 337] width 74 height 30
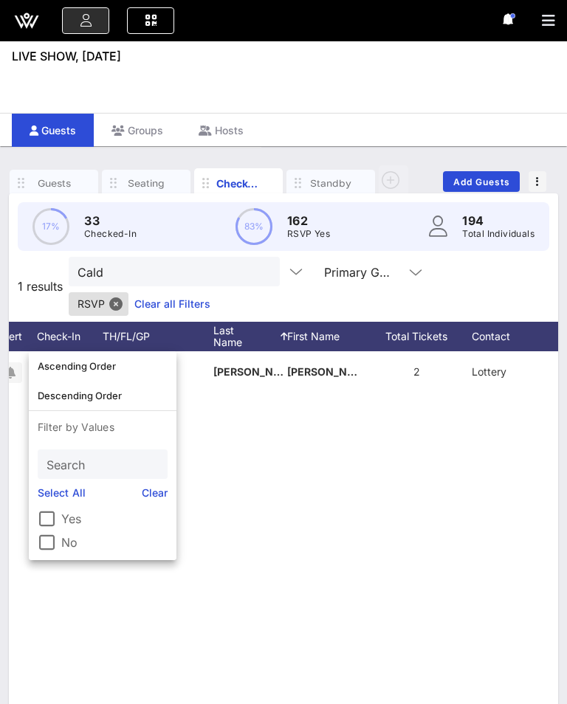
click at [345, 548] on div "None [PERSON_NAME] 2 Lottery None" at bounding box center [283, 572] width 549 height 443
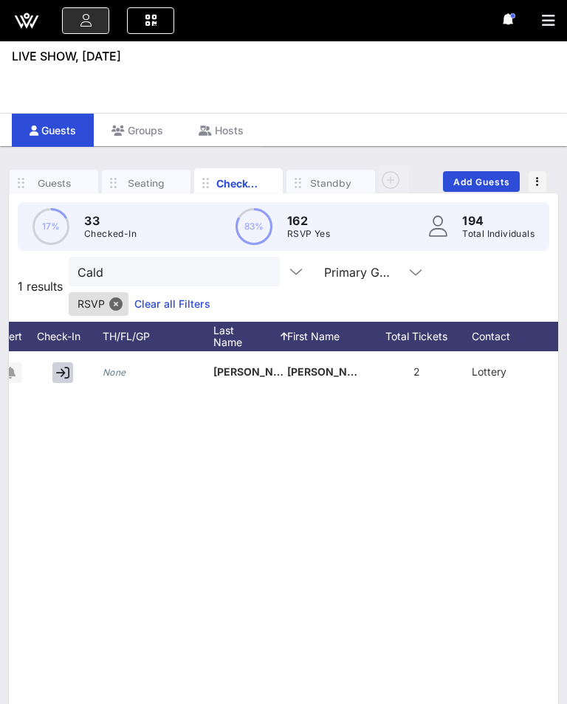
click at [55, 380] on button "button" at bounding box center [62, 372] width 21 height 21
click at [258, 269] on button "clear icon" at bounding box center [263, 272] width 10 height 15
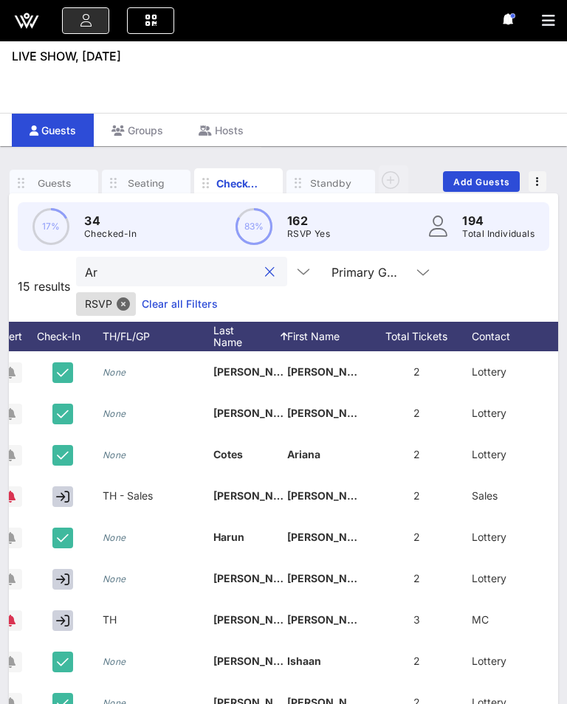
type input "A"
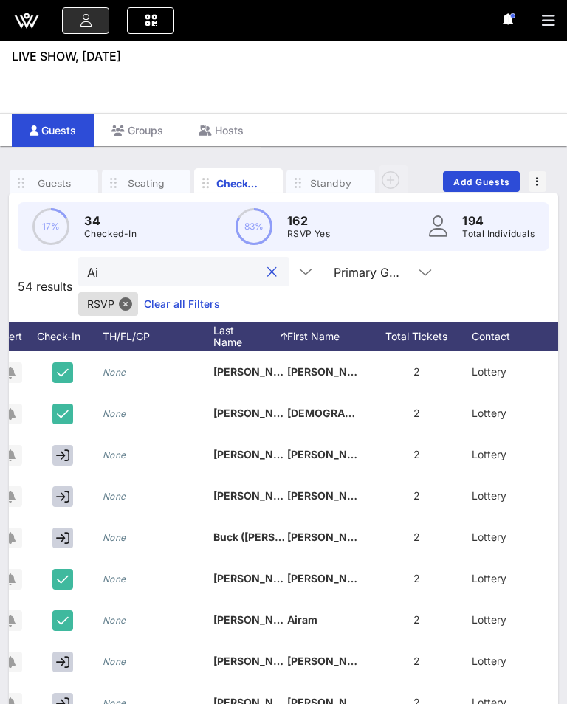
type input "A"
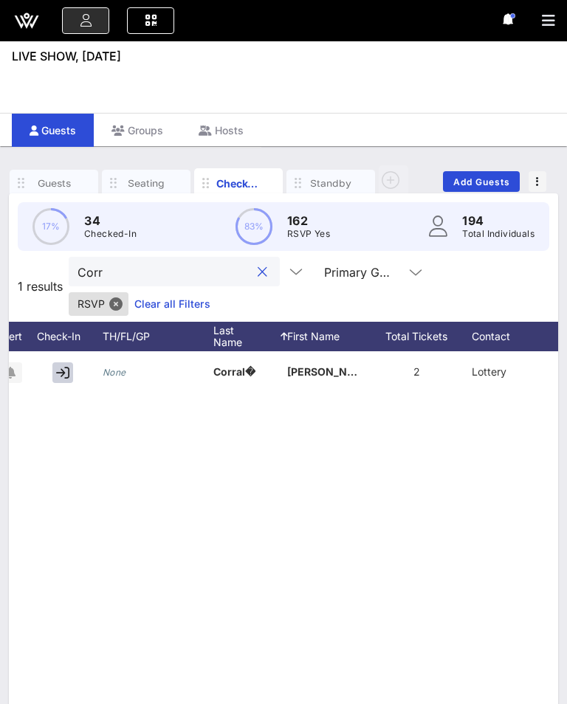
type input "Corr"
click at [53, 375] on button "button" at bounding box center [62, 372] width 21 height 21
click at [202, 280] on input "Corr" at bounding box center [163, 271] width 173 height 19
click at [258, 265] on button "clear icon" at bounding box center [263, 272] width 10 height 15
type input "miy"
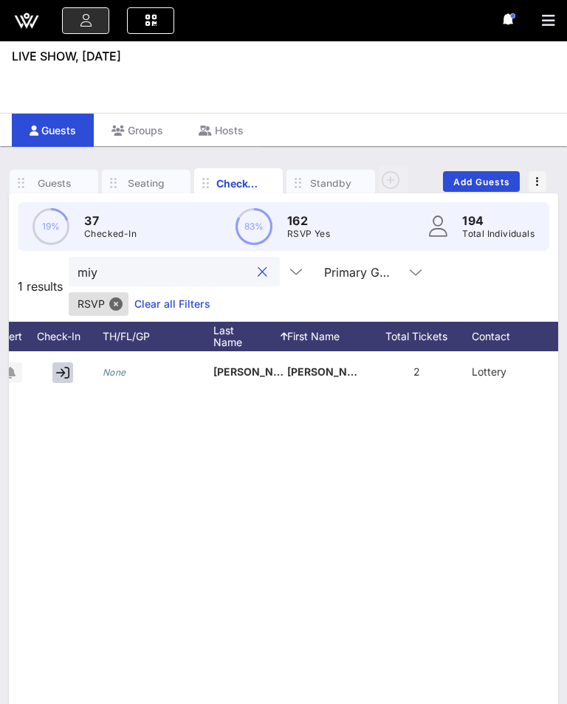
click at [56, 365] on button "button" at bounding box center [62, 372] width 21 height 21
click at [258, 272] on button "clear icon" at bounding box center [263, 272] width 10 height 15
type input "Win"
click at [58, 410] on icon "button" at bounding box center [62, 413] width 13 height 13
click at [254, 273] on div "Win" at bounding box center [176, 272] width 211 height 30
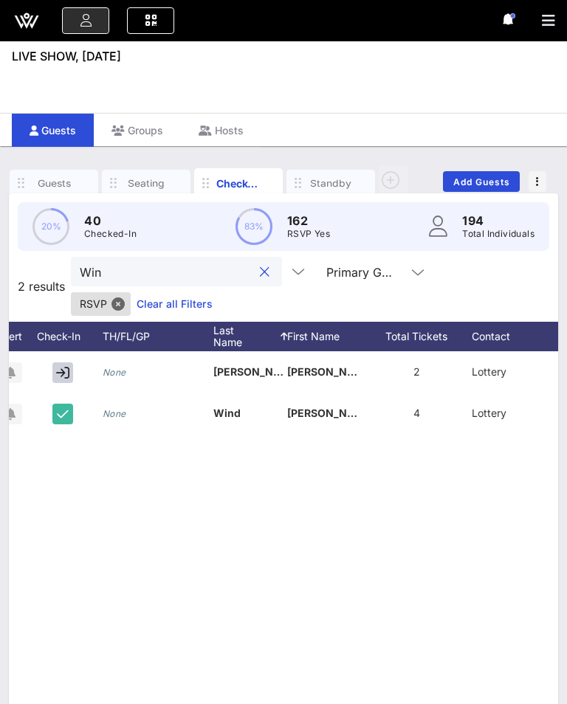
click at [229, 265] on input "Win" at bounding box center [166, 271] width 173 height 19
click at [254, 274] on div "Win" at bounding box center [176, 272] width 211 height 30
click at [260, 277] on button "clear icon" at bounding box center [265, 272] width 10 height 15
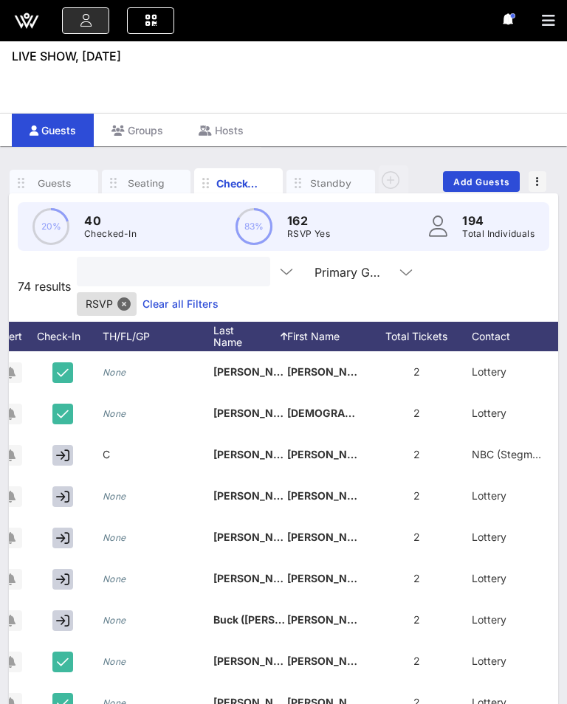
click at [242, 266] on div at bounding box center [173, 272] width 193 height 30
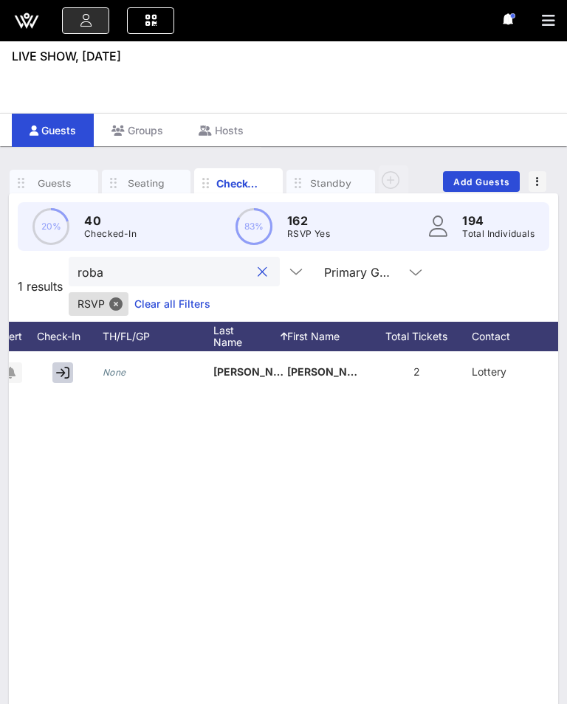
type input "roba"
click at [58, 365] on button "button" at bounding box center [62, 372] width 21 height 21
click at [258, 269] on button "clear icon" at bounding box center [263, 272] width 10 height 15
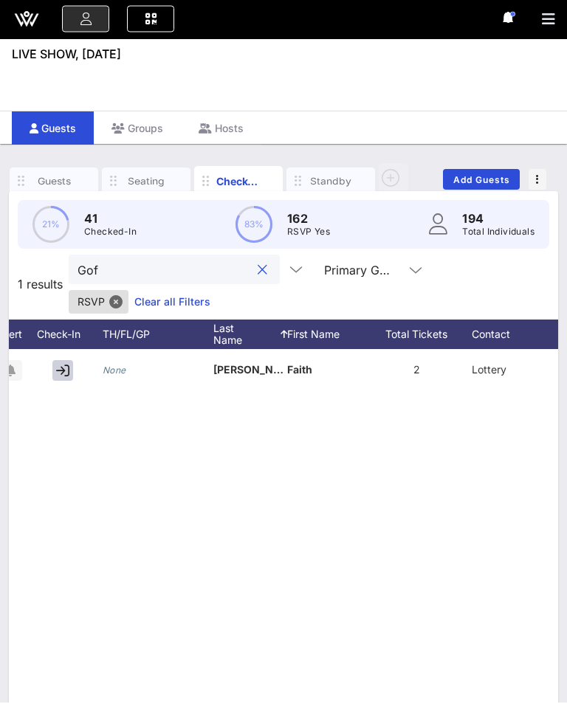
type input "Gof"
click at [57, 371] on icon "button" at bounding box center [62, 372] width 13 height 13
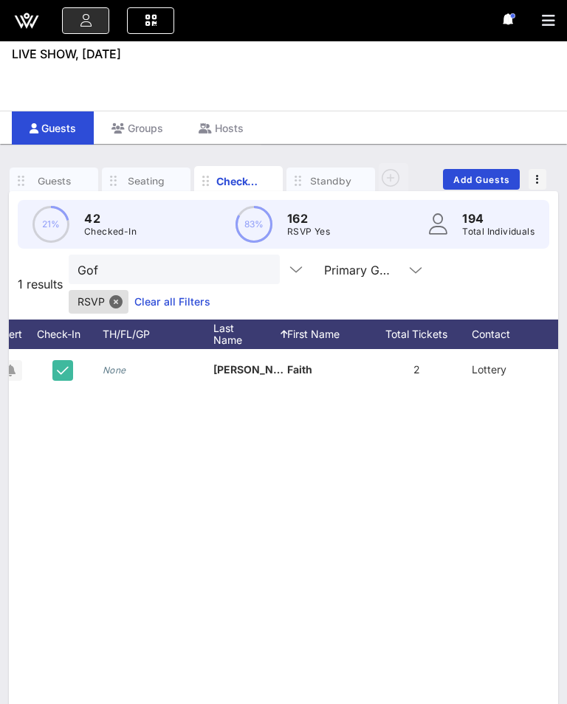
click at [258, 265] on button "clear icon" at bounding box center [263, 270] width 10 height 15
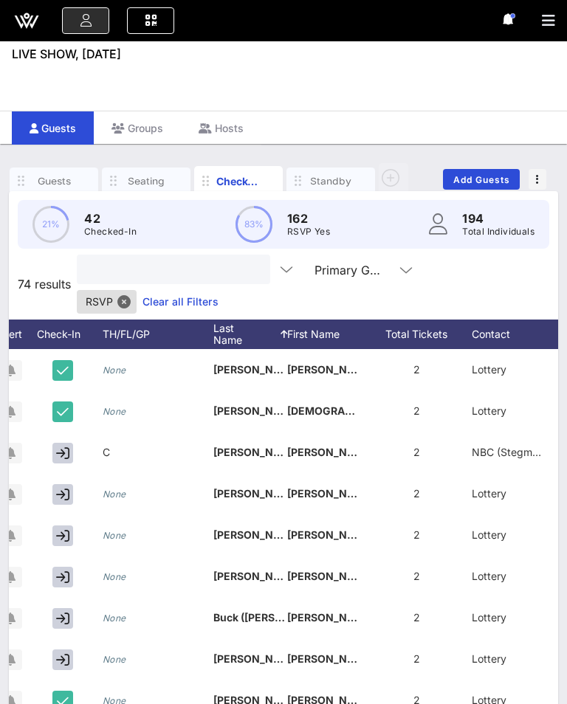
scroll to position [1, 0]
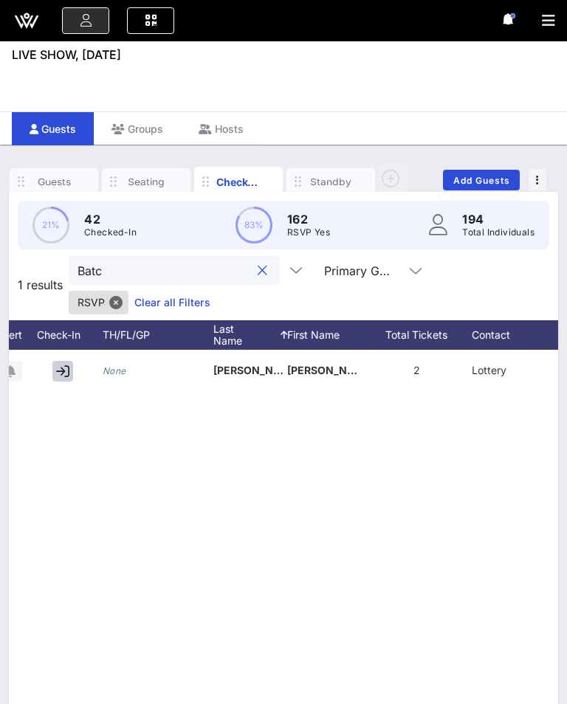
type input "Batc"
click at [67, 362] on button "button" at bounding box center [62, 371] width 21 height 21
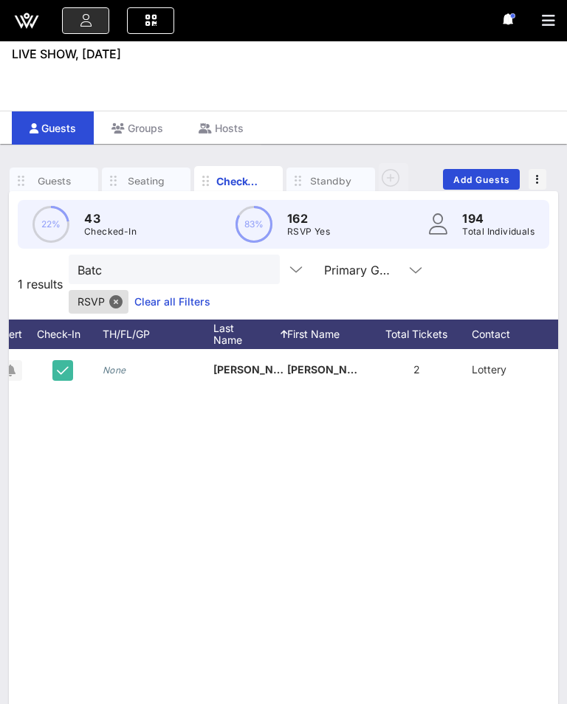
click at [258, 266] on button "clear icon" at bounding box center [263, 270] width 10 height 15
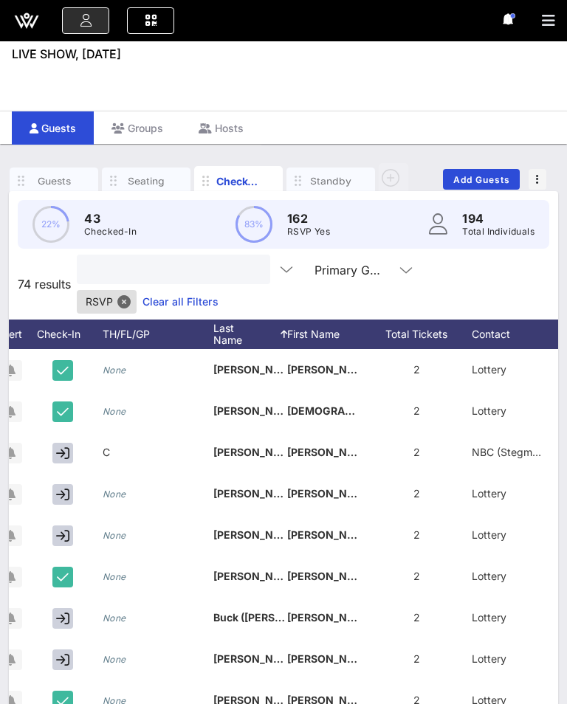
scroll to position [1, 0]
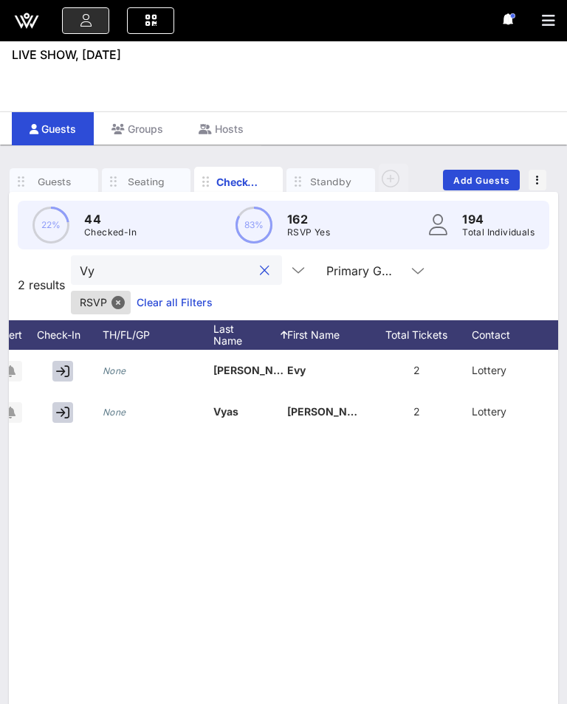
type input "Vy"
click at [72, 410] on button "button" at bounding box center [62, 412] width 21 height 21
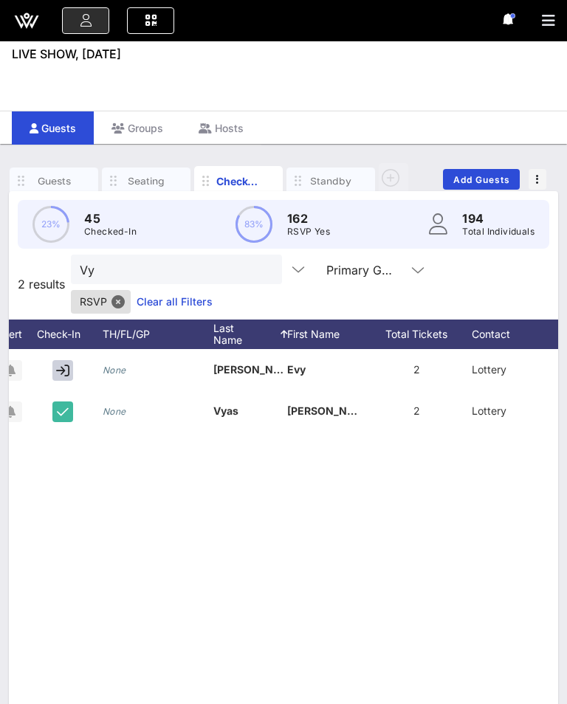
click at [260, 265] on button "clear icon" at bounding box center [265, 270] width 10 height 15
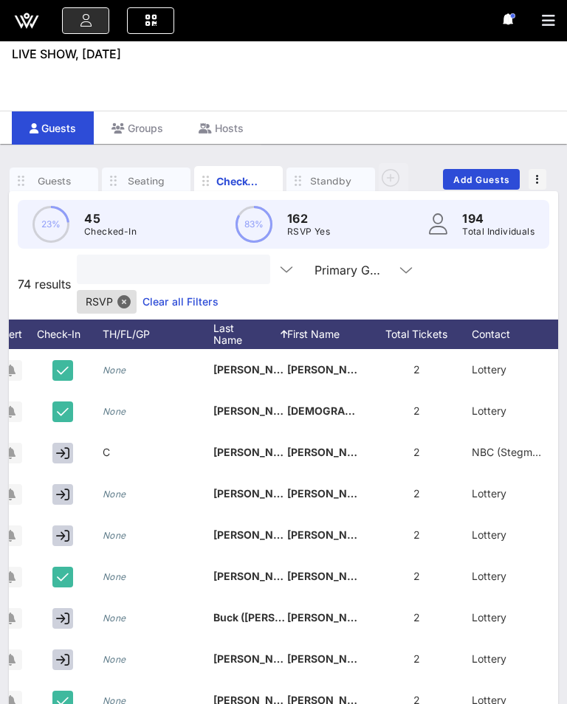
scroll to position [1, 0]
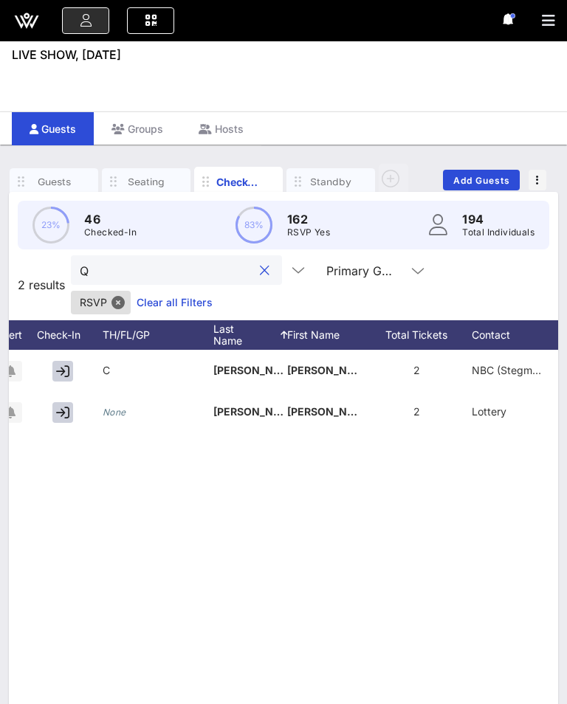
type input "Q"
click at [67, 415] on icon "button" at bounding box center [62, 412] width 13 height 13
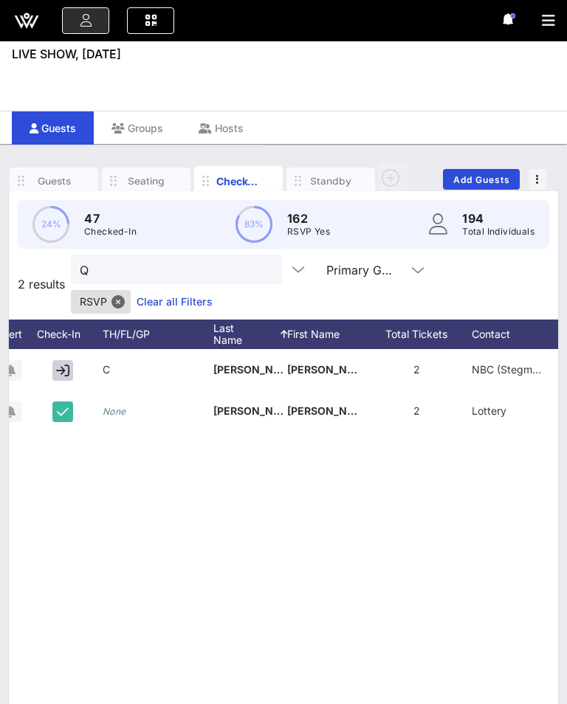
click at [171, 247] on div "24% 47 Checked-In 83% 162 RSVP Yes 194 Total Individuals" at bounding box center [283, 224] width 531 height 49
click at [260, 271] on button "clear icon" at bounding box center [265, 270] width 10 height 15
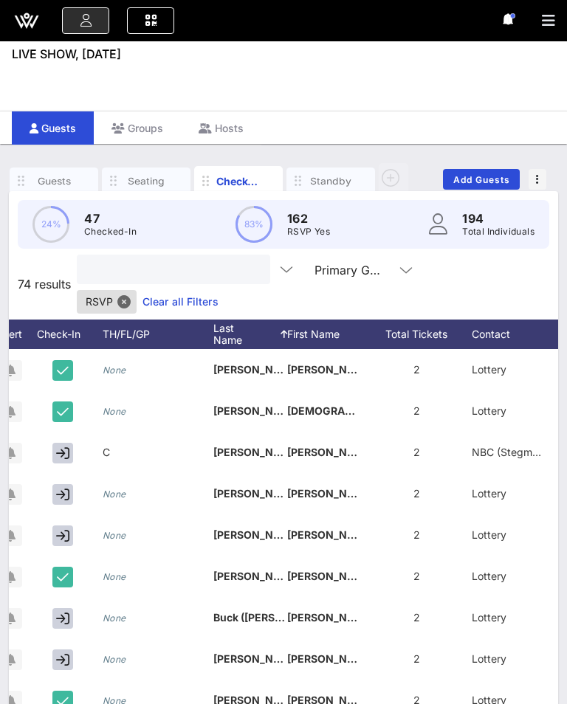
scroll to position [1, 0]
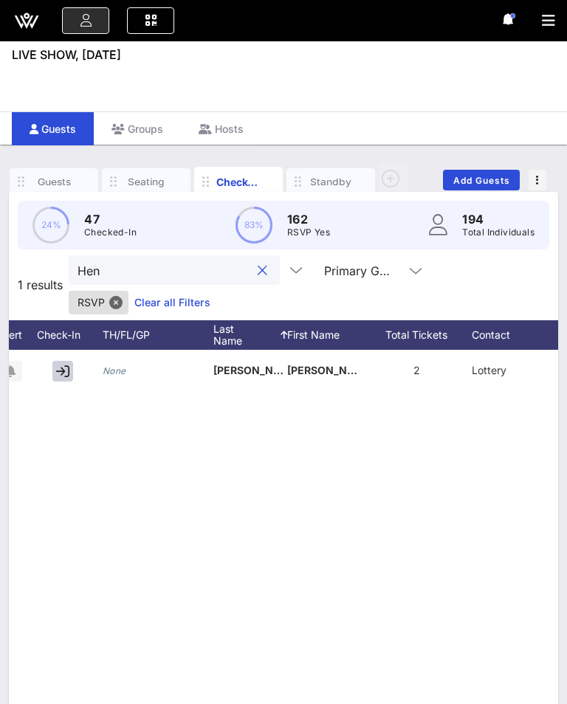
type input "Hen"
click at [63, 366] on icon "button" at bounding box center [62, 371] width 13 height 13
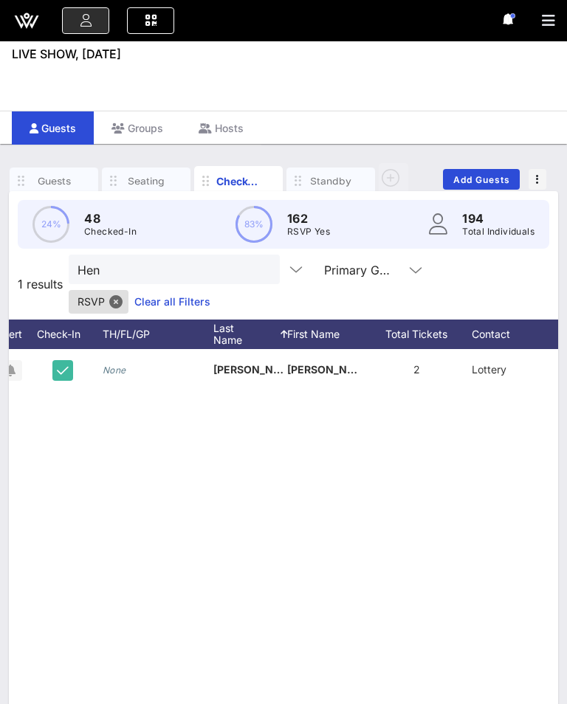
click at [258, 270] on button "clear icon" at bounding box center [263, 270] width 10 height 15
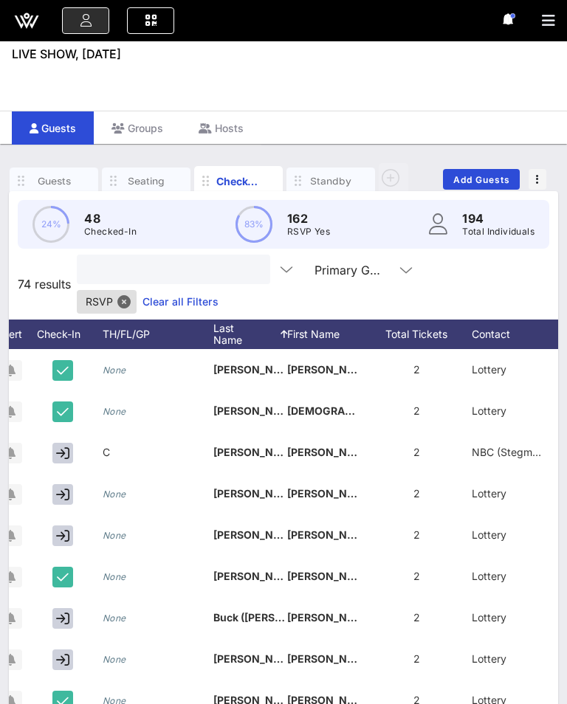
scroll to position [1, 0]
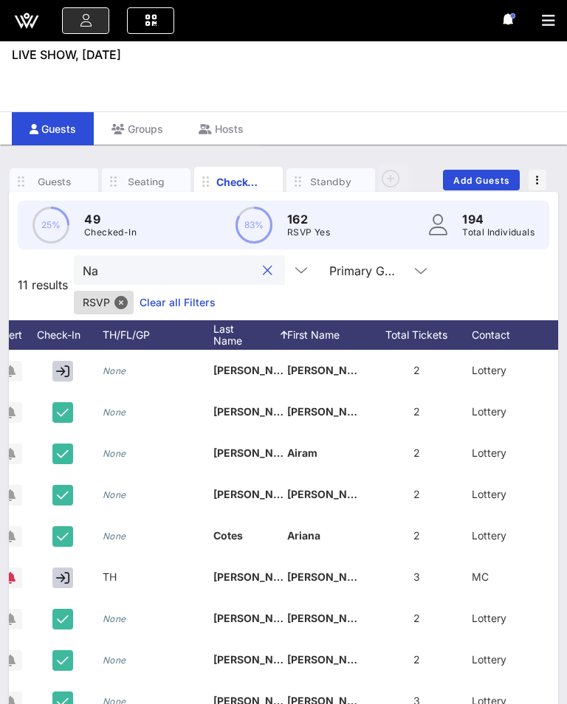
type input "N"
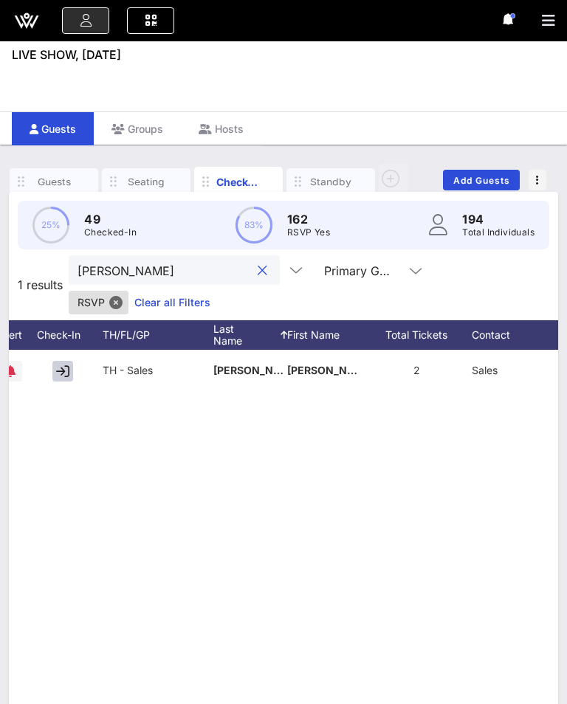
type input "[PERSON_NAME]"
click at [55, 369] on button "button" at bounding box center [62, 371] width 21 height 21
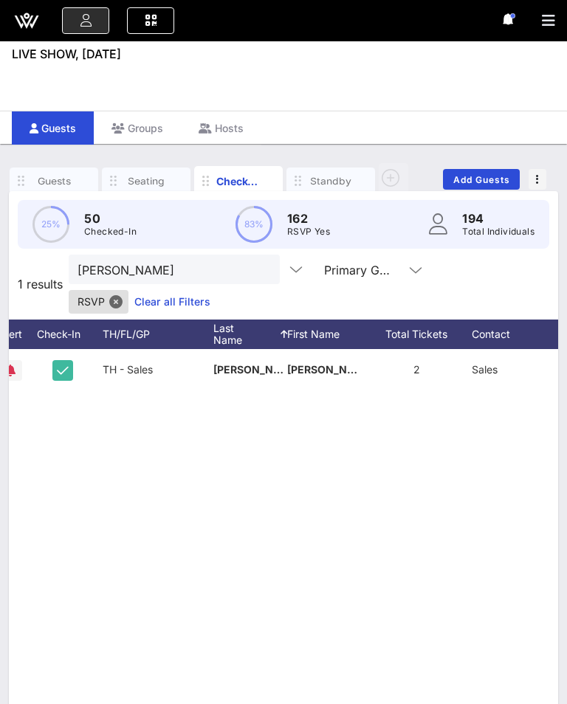
click at [207, 266] on input "[PERSON_NAME]" at bounding box center [163, 269] width 173 height 19
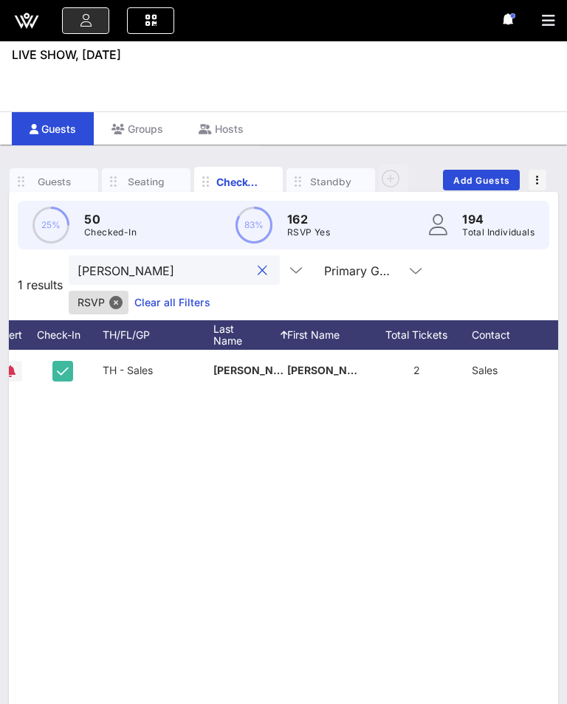
click at [258, 264] on button "clear icon" at bounding box center [263, 270] width 10 height 15
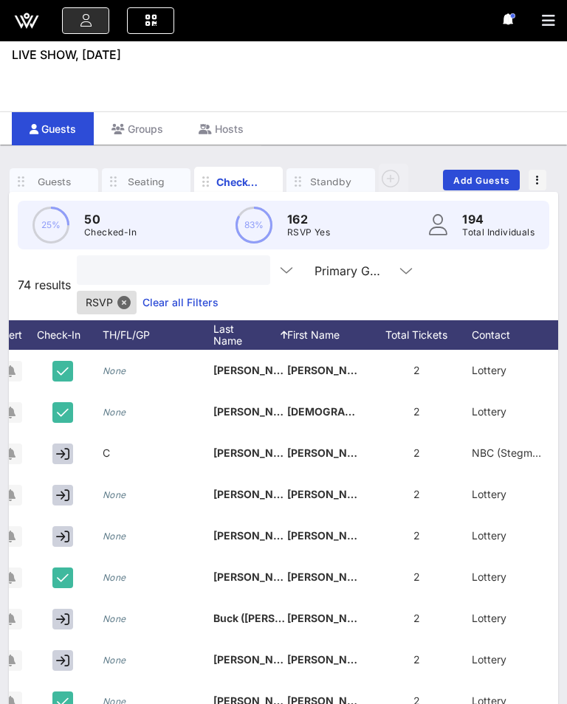
click at [58, 474] on div at bounding box center [66, 494] width 74 height 41
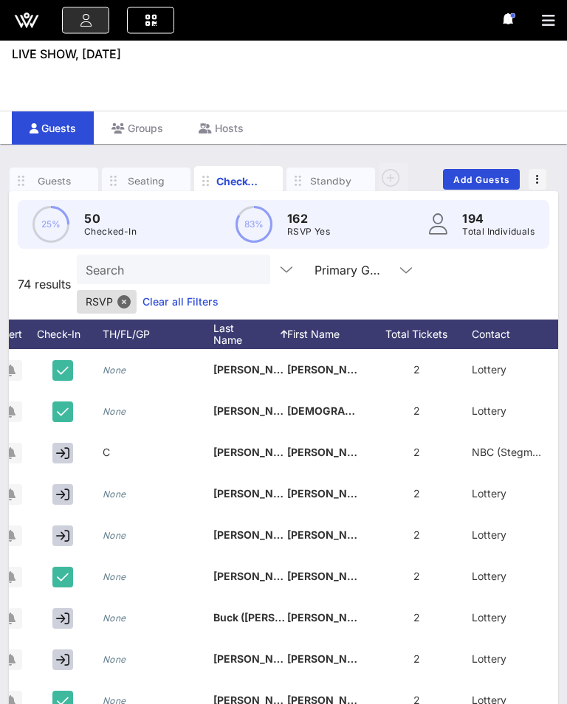
scroll to position [2, 0]
click at [58, 488] on icon "button" at bounding box center [62, 494] width 13 height 13
click at [127, 277] on input "Search" at bounding box center [172, 269] width 173 height 19
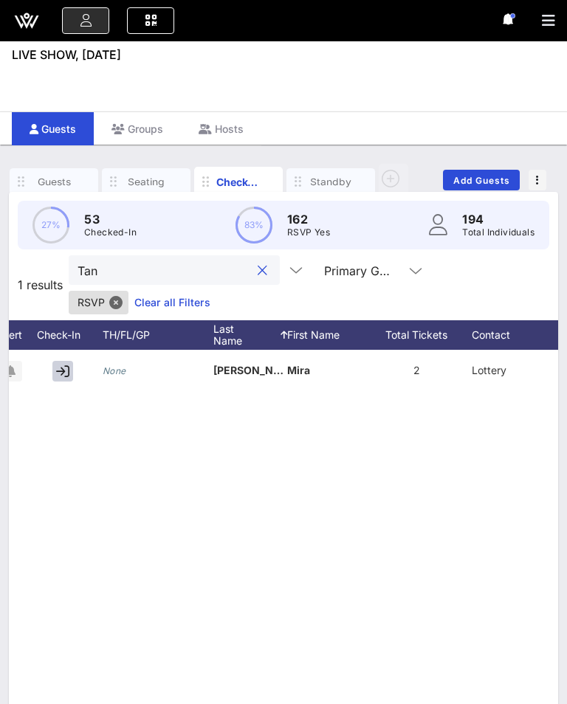
type input "Tan"
click at [60, 372] on icon "button" at bounding box center [62, 371] width 13 height 13
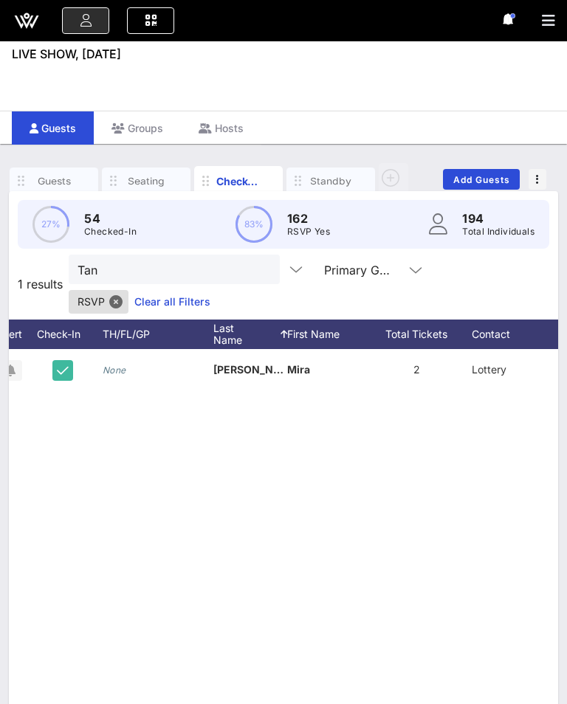
click at [238, 258] on div "Tan" at bounding box center [174, 270] width 211 height 30
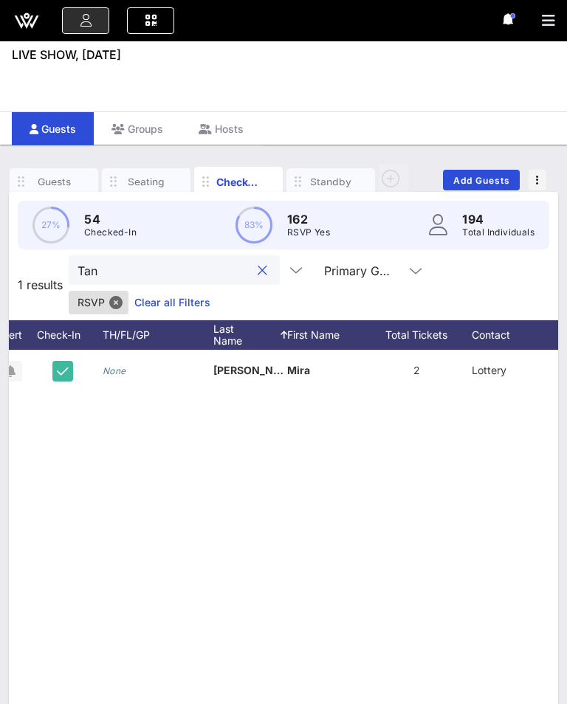
click at [232, 257] on div "Tan" at bounding box center [174, 270] width 211 height 30
click at [231, 258] on div "Tan" at bounding box center [174, 270] width 211 height 30
click at [258, 272] on button "clear icon" at bounding box center [263, 270] width 10 height 15
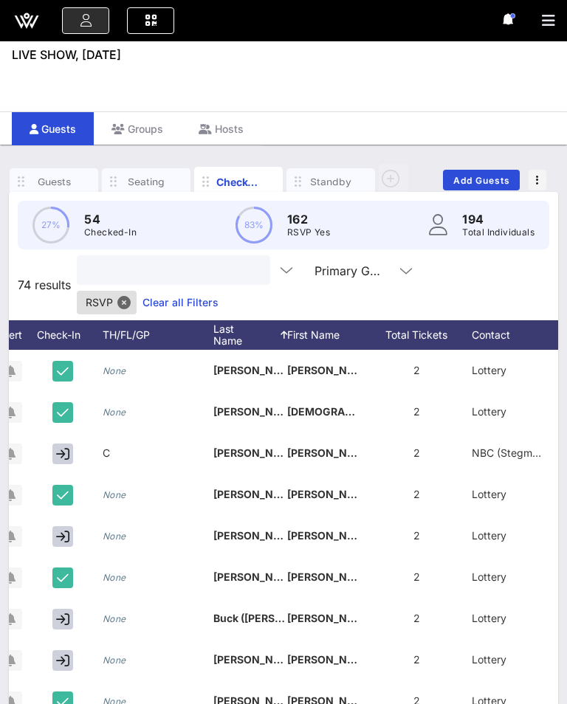
click at [234, 249] on div "27% 54 Checked-In 83% 162 RSVP Yes 194 Total Individuals" at bounding box center [283, 225] width 567 height 66
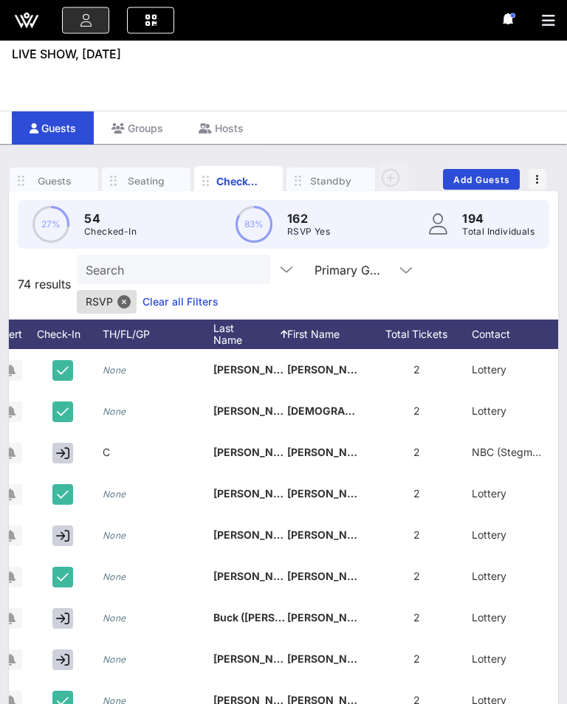
click at [143, 275] on input "Search" at bounding box center [172, 269] width 173 height 19
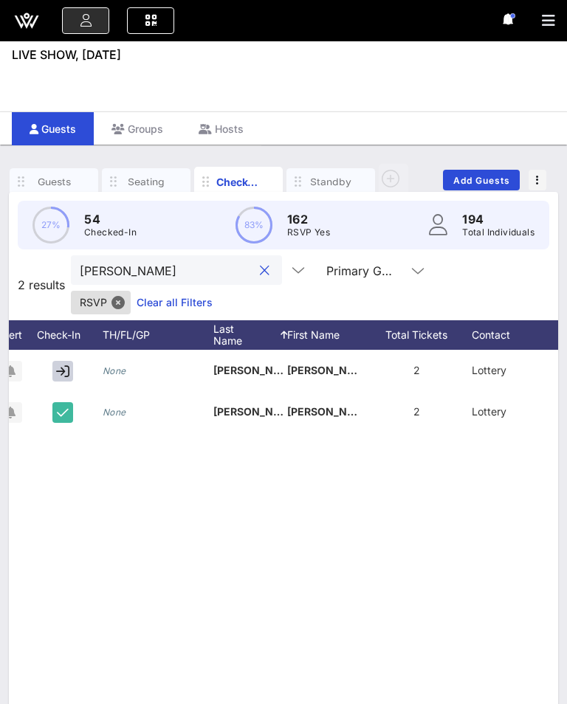
type input "[PERSON_NAME]"
click at [57, 365] on icon "button" at bounding box center [62, 371] width 13 height 13
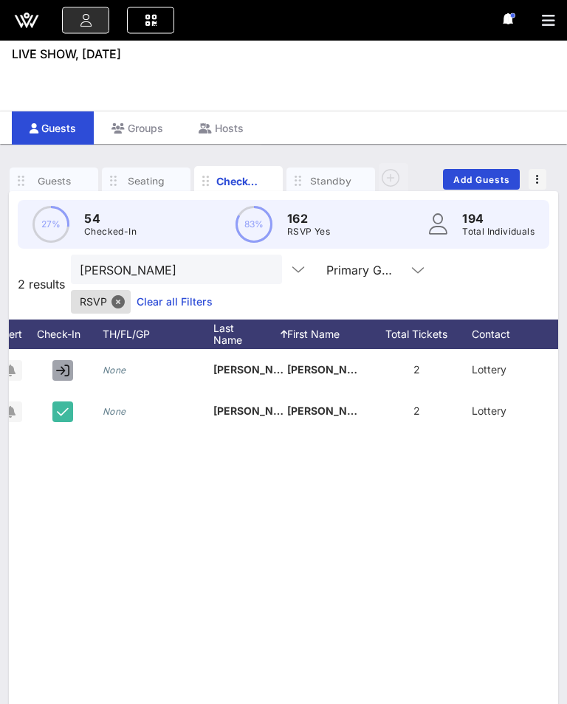
scroll to position [2, 0]
click at [260, 263] on button "clear icon" at bounding box center [265, 270] width 10 height 15
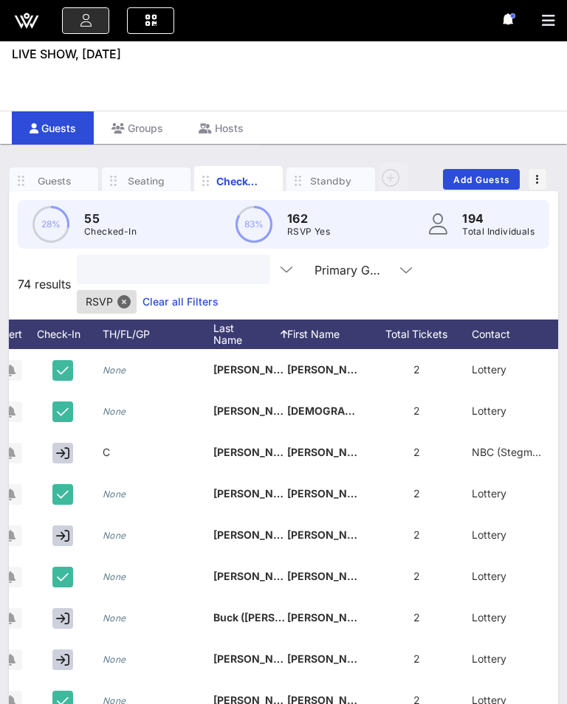
scroll to position [1, 0]
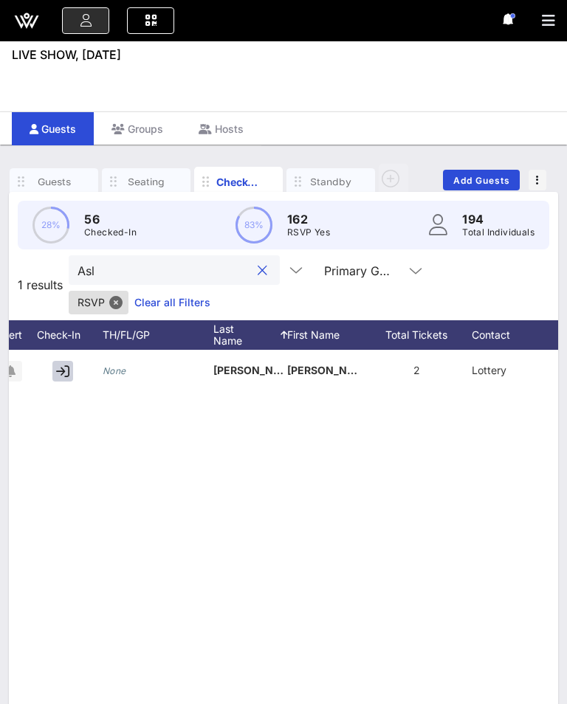
type input "Asl"
click at [57, 373] on icon "button" at bounding box center [62, 371] width 13 height 13
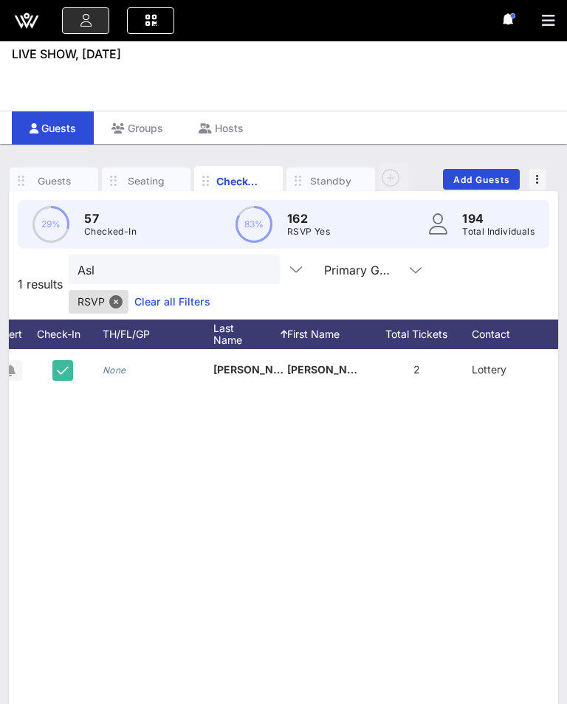
click at [255, 267] on div "Asl" at bounding box center [174, 270] width 211 height 30
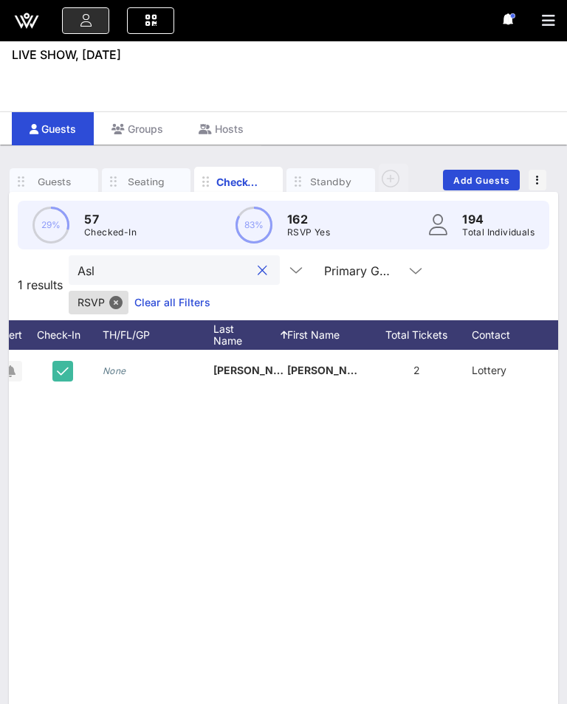
click at [258, 263] on button "clear icon" at bounding box center [263, 270] width 10 height 15
type input "jade"
click at [64, 365] on icon "button" at bounding box center [62, 371] width 13 height 13
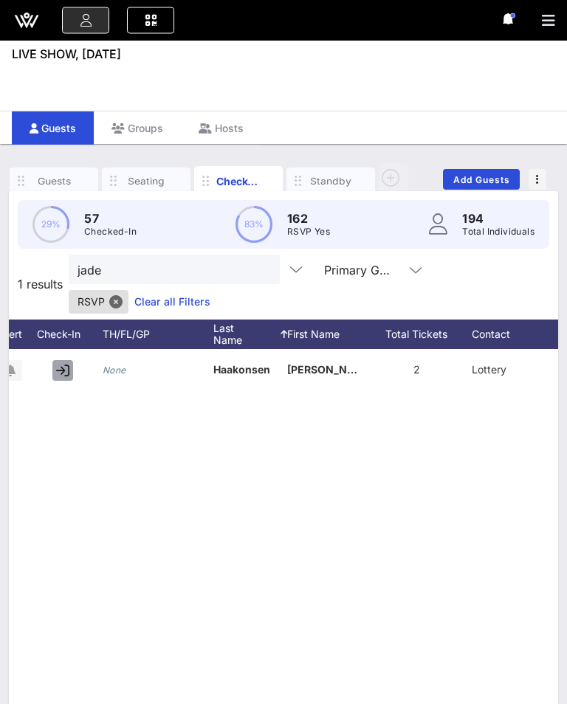
scroll to position [2, 0]
click at [258, 263] on button "clear icon" at bounding box center [263, 270] width 10 height 15
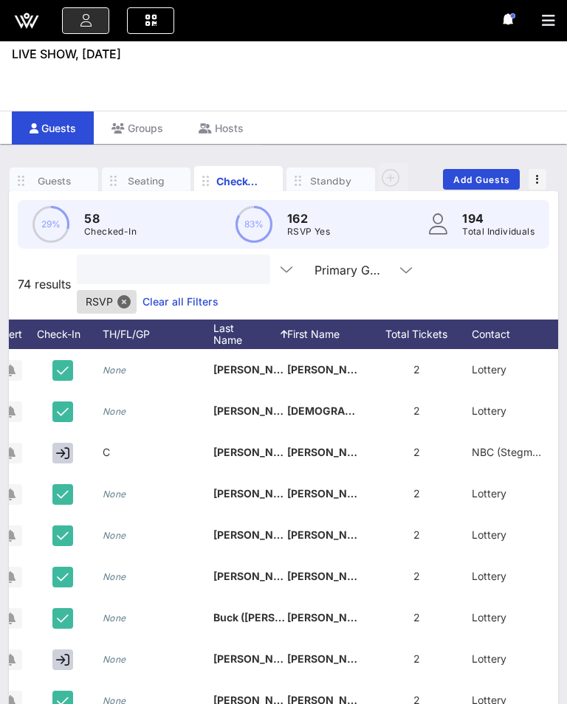
scroll to position [1, 0]
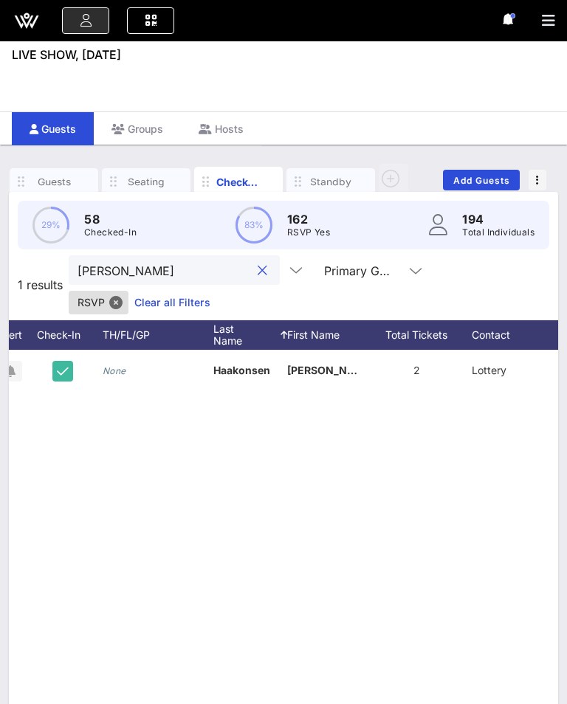
type input "J"
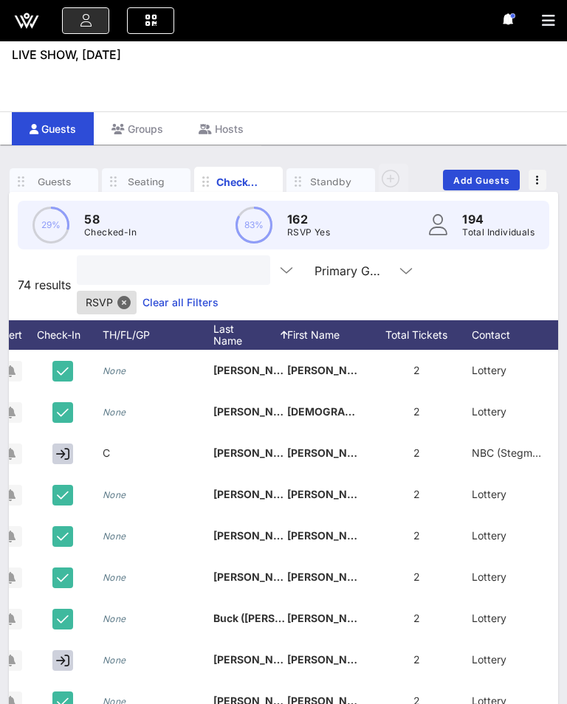
click at [47, 432] on div at bounding box center [66, 452] width 74 height 41
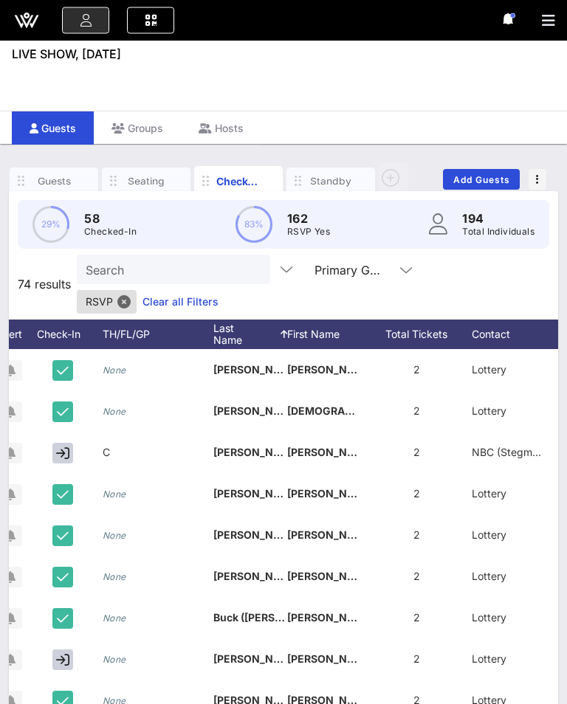
click at [64, 447] on icon "button" at bounding box center [62, 453] width 13 height 13
click at [194, 270] on input "Search" at bounding box center [172, 269] width 173 height 19
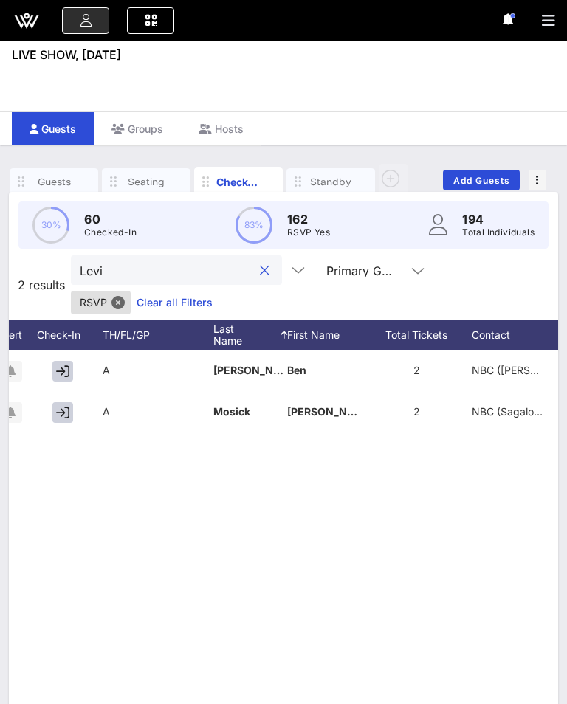
type input "Levi"
click at [55, 373] on button "button" at bounding box center [62, 371] width 21 height 21
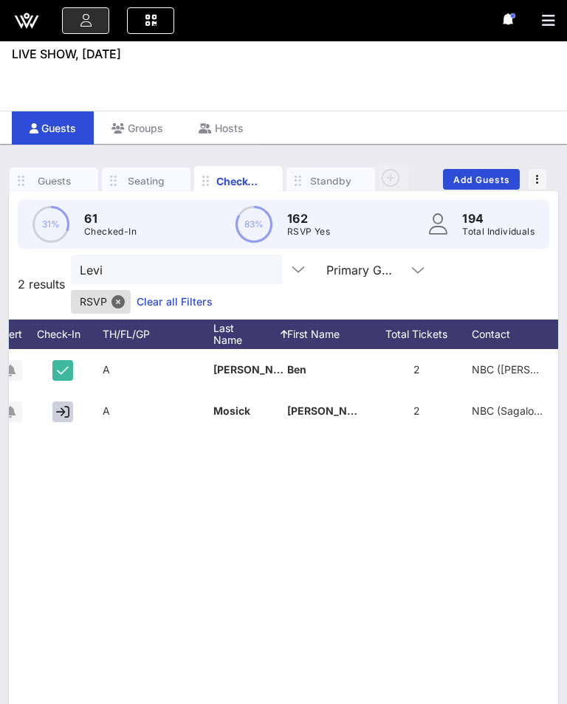
click at [260, 263] on button "clear icon" at bounding box center [265, 270] width 10 height 15
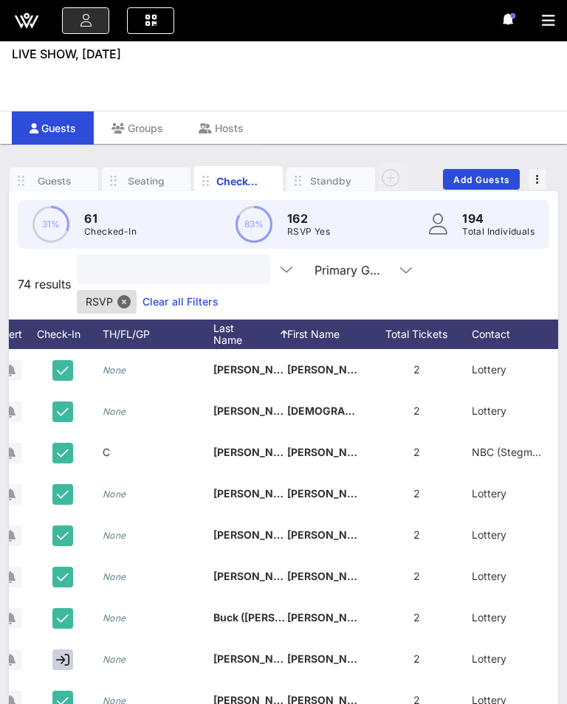
scroll to position [1, 0]
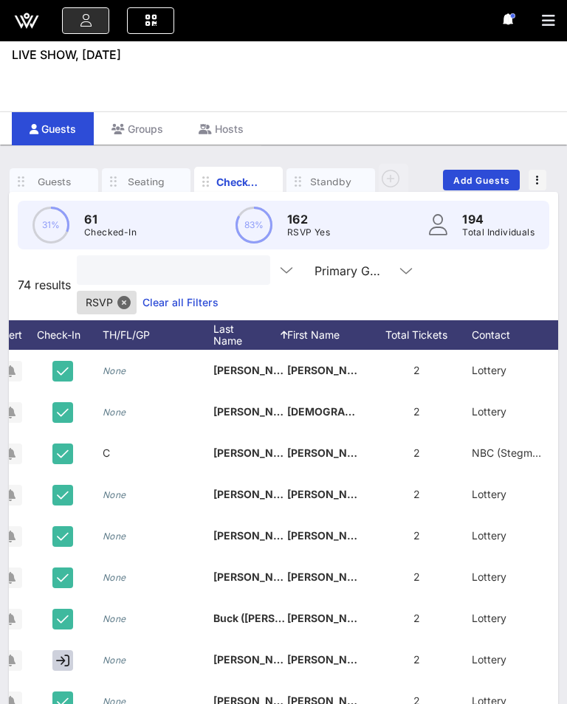
click at [55, 320] on div "Check-In" at bounding box center [66, 335] width 74 height 30
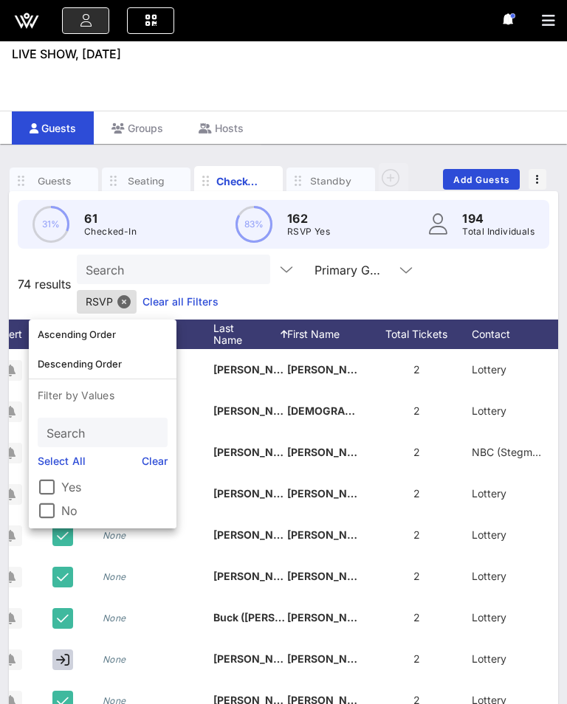
click at [55, 502] on div at bounding box center [46, 510] width 25 height 25
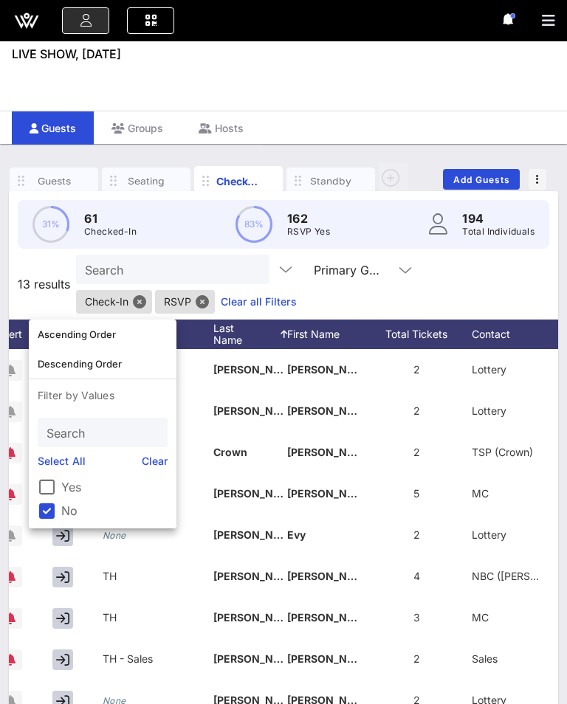
click at [339, 103] on div "Event Builder Guests Journeys Comms QR Scanner Team Settings LIVE SHOW, [DATE] …" at bounding box center [283, 402] width 567 height 809
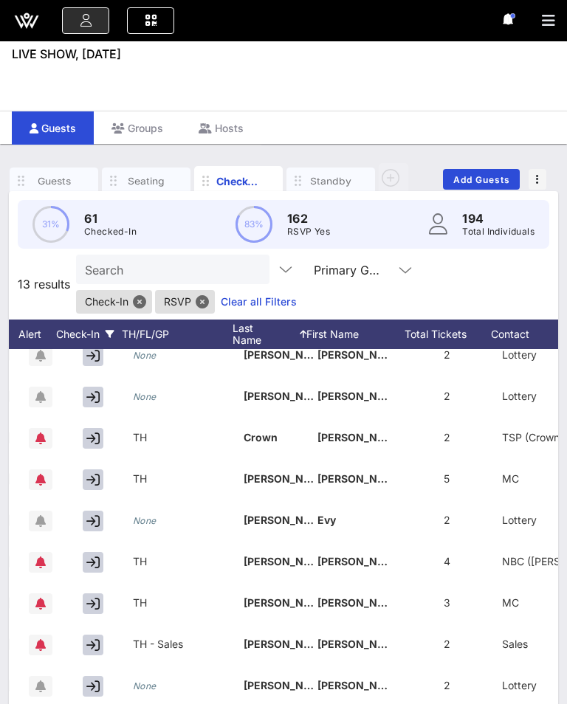
scroll to position [0, 0]
